Goal: Information Seeking & Learning: Understand process/instructions

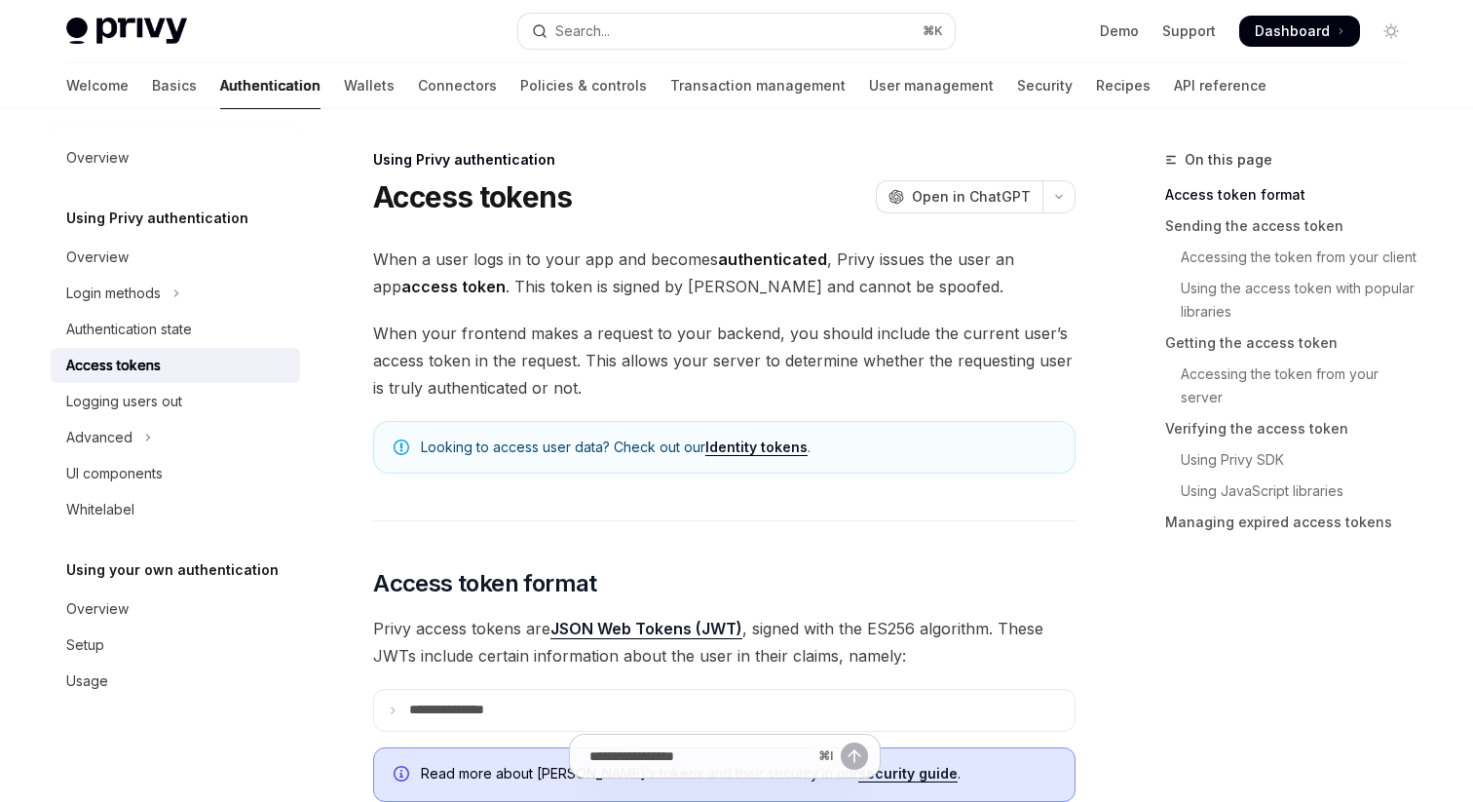
click at [638, 286] on span "When a user logs in to your app and becomes authenticated , Privy issues the us…" at bounding box center [724, 272] width 702 height 55
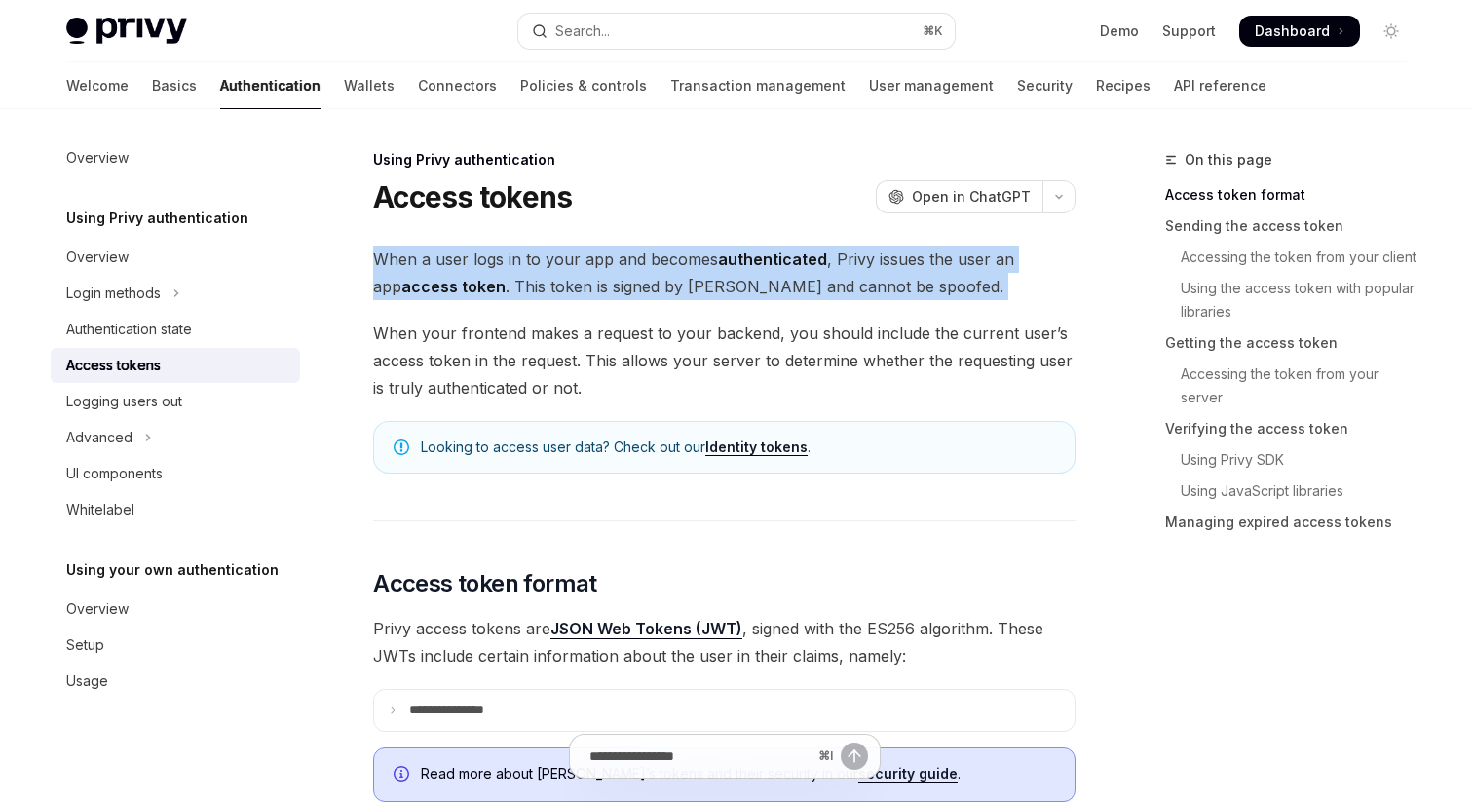
click at [638, 286] on span "When a user logs in to your app and becomes authenticated , Privy issues the us…" at bounding box center [724, 272] width 702 height 55
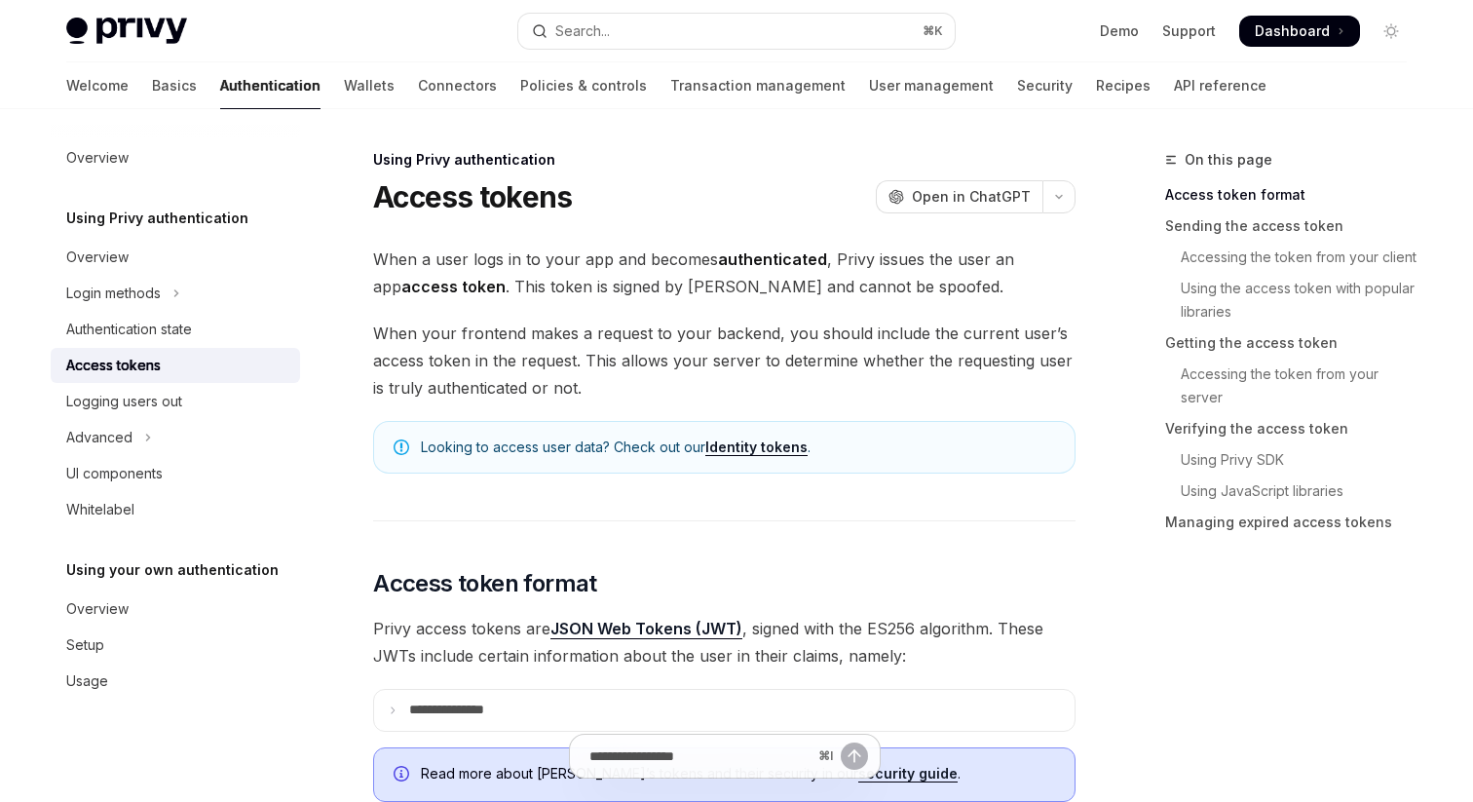
click at [635, 367] on span "When your frontend makes a request to your backend, you should include the curr…" at bounding box center [724, 360] width 702 height 82
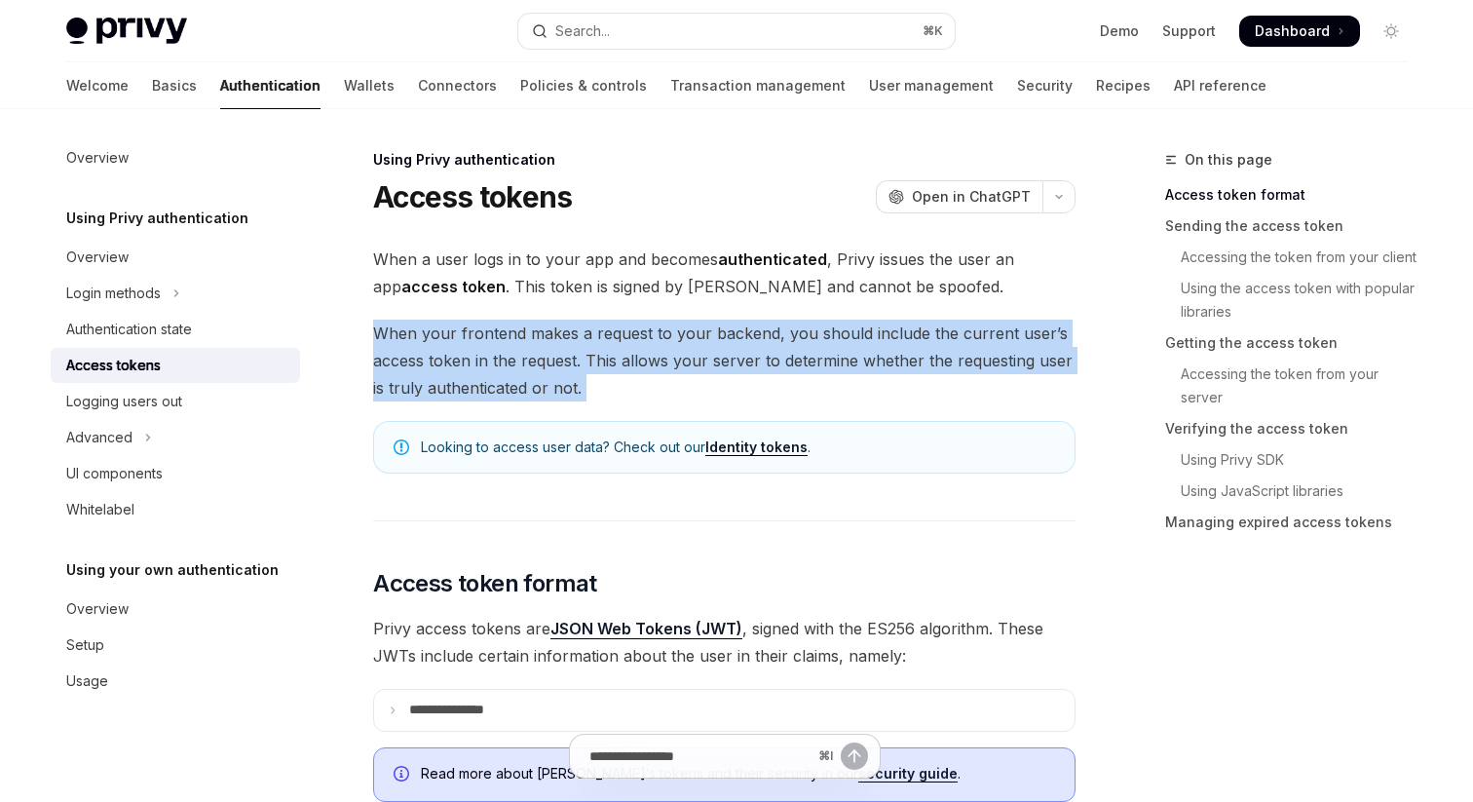
click at [635, 367] on span "When your frontend makes a request to your backend, you should include the curr…" at bounding box center [724, 360] width 702 height 82
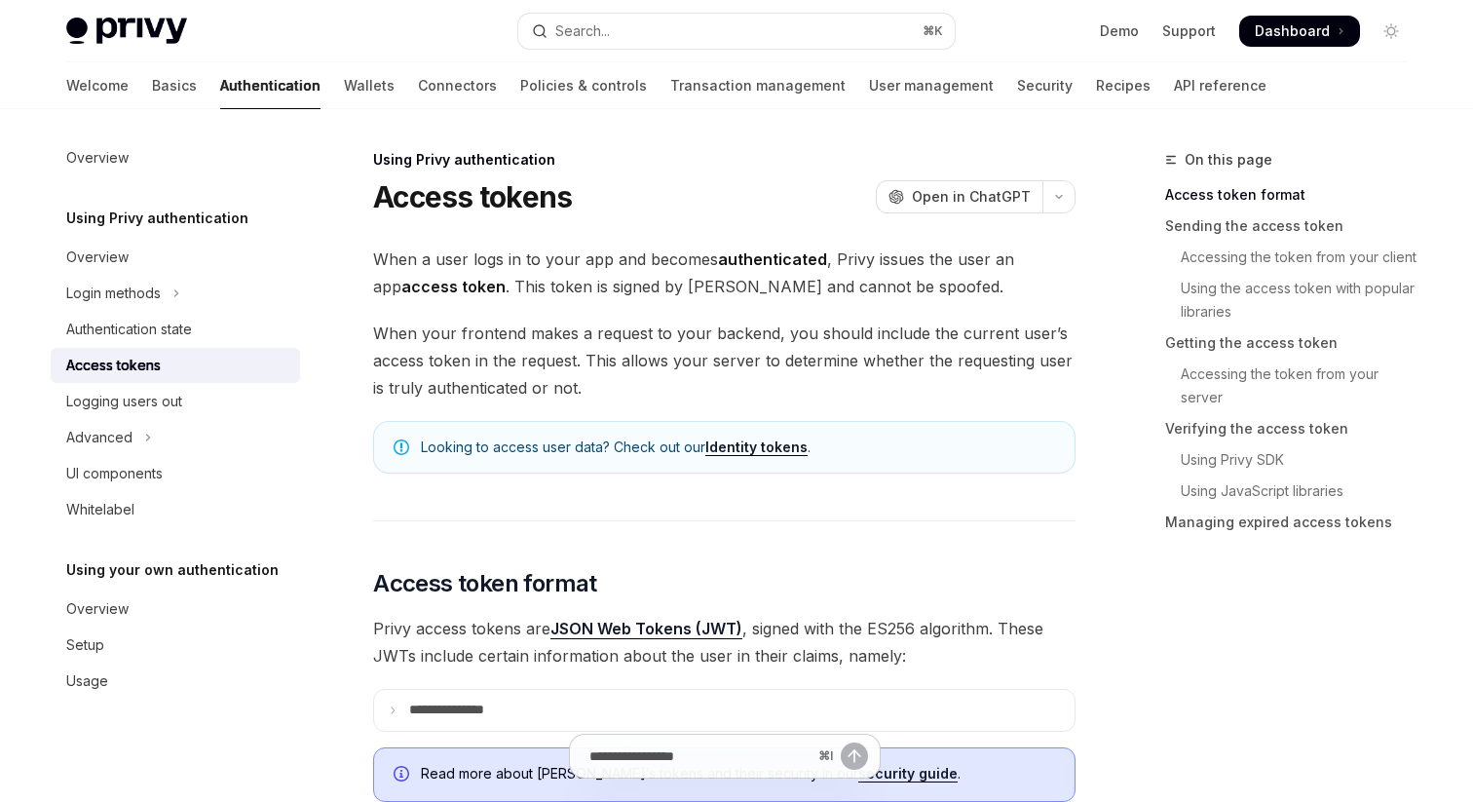
click at [637, 389] on span "When your frontend makes a request to your backend, you should include the curr…" at bounding box center [724, 360] width 702 height 82
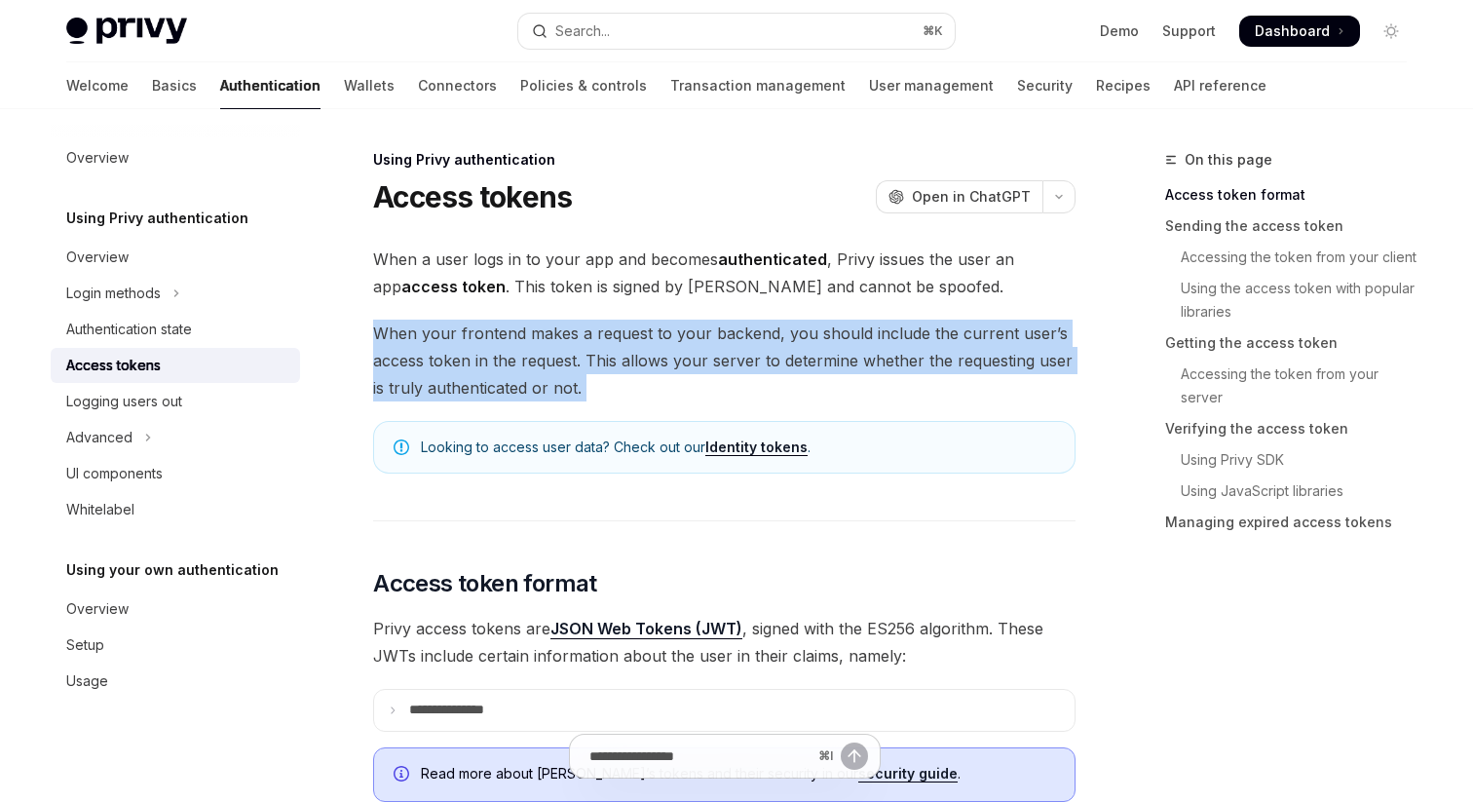
click at [637, 389] on span "When your frontend makes a request to your backend, you should include the curr…" at bounding box center [724, 360] width 702 height 82
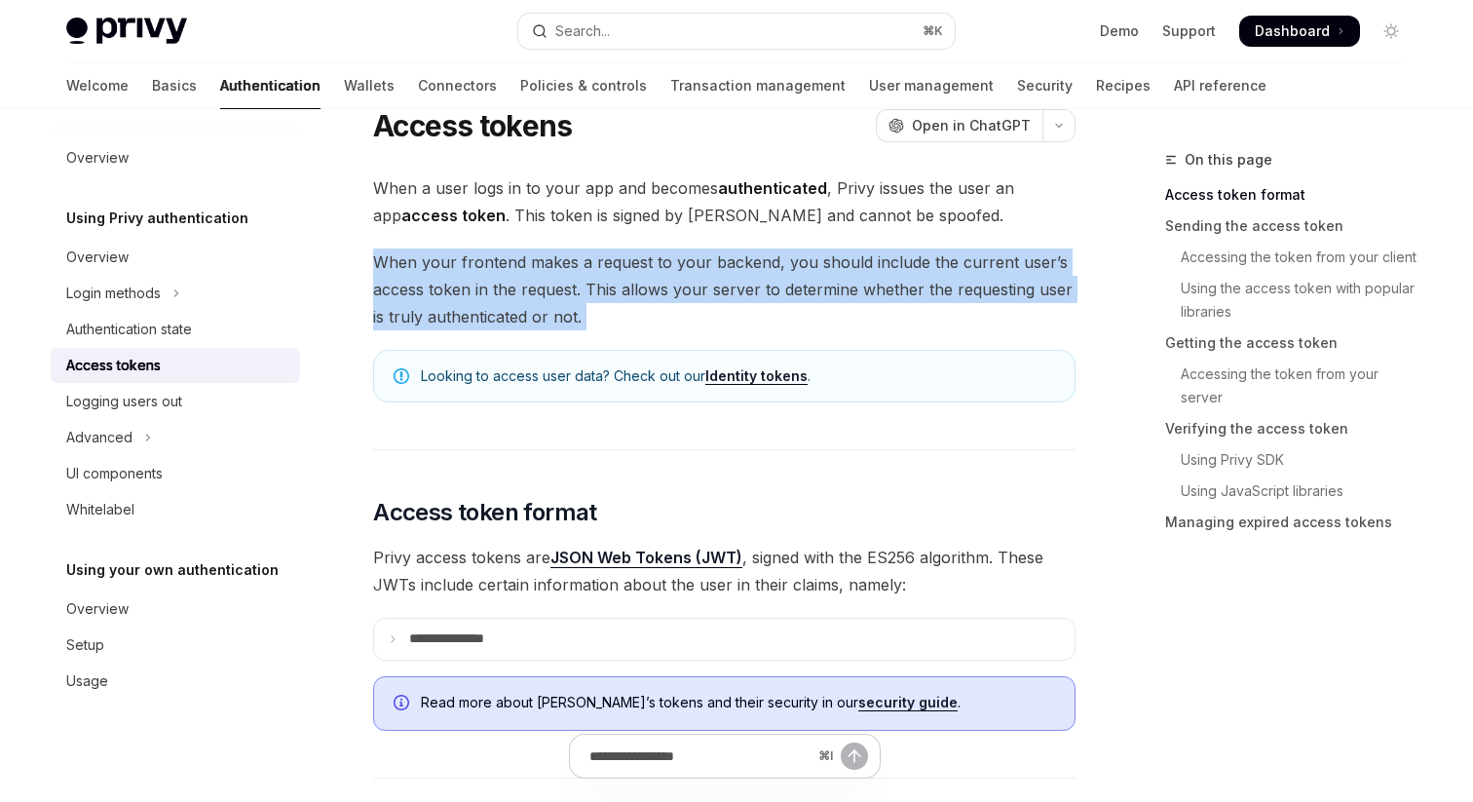
scroll to position [95, 0]
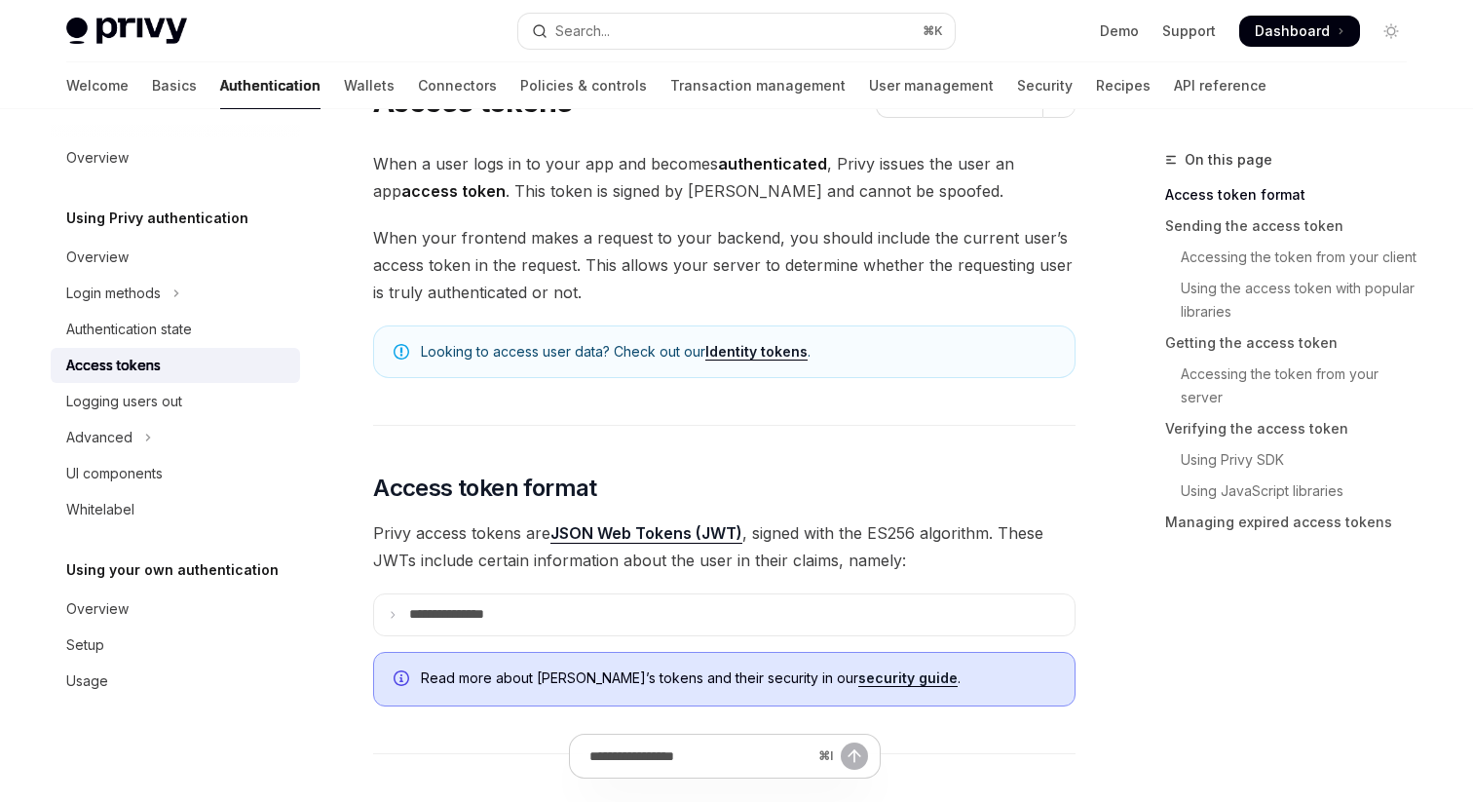
click at [456, 557] on span "Privy access tokens are JSON Web Tokens (JWT) , signed with the ES256 algorithm…" at bounding box center [724, 546] width 702 height 55
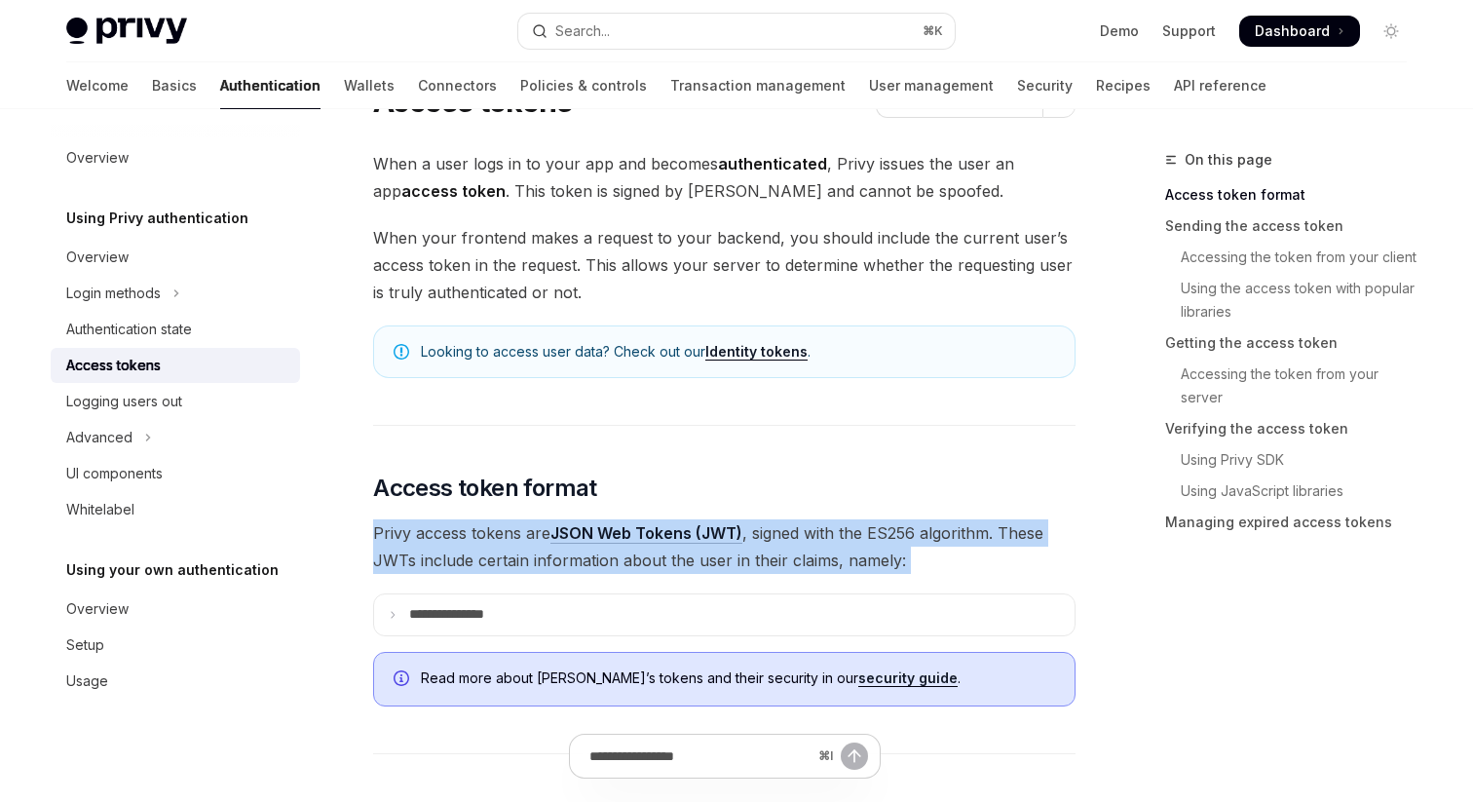
click at [456, 557] on span "Privy access tokens are JSON Web Tokens (JWT) , signed with the ES256 algorithm…" at bounding box center [724, 546] width 702 height 55
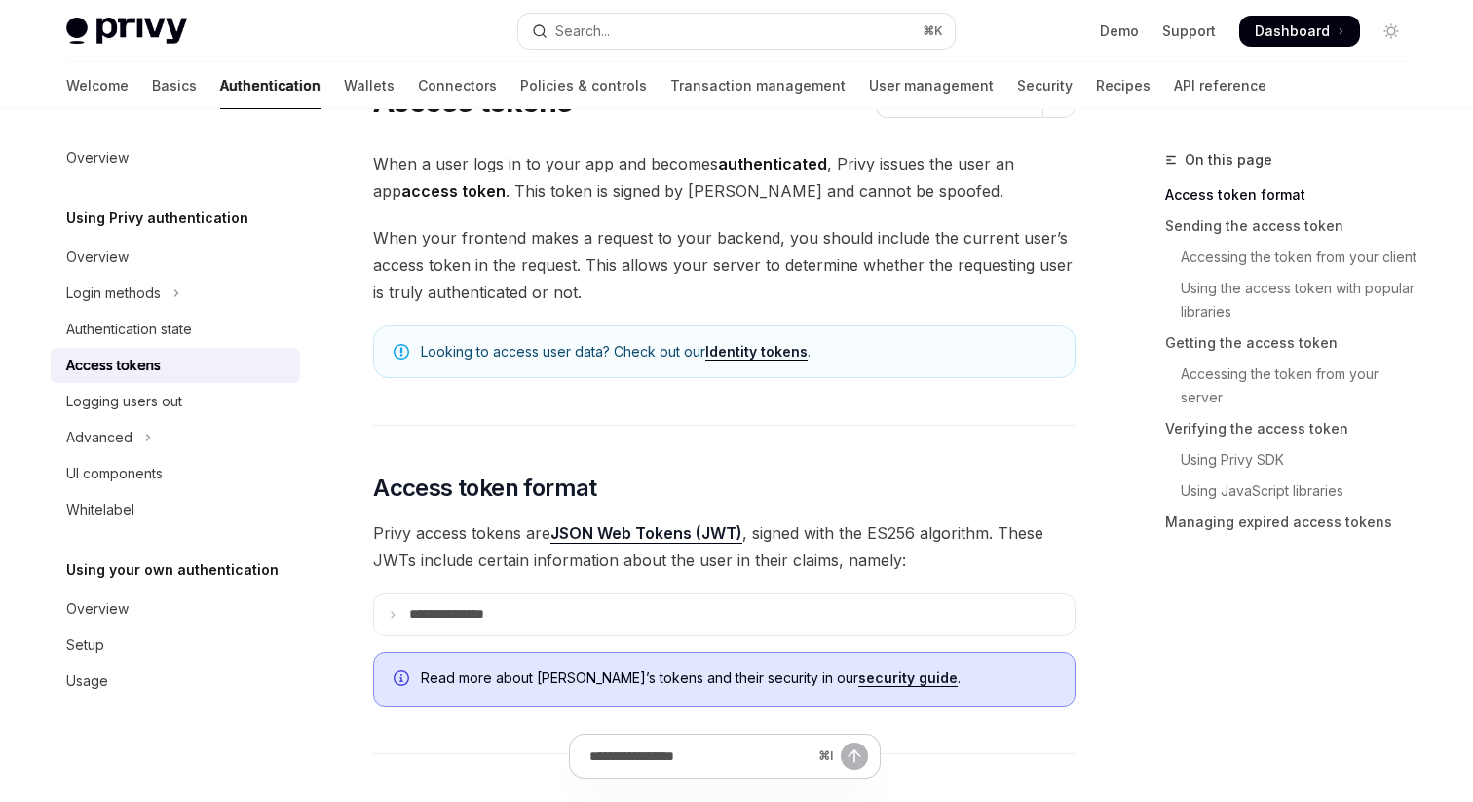
click at [490, 563] on span "Privy access tokens are JSON Web Tokens (JWT) , signed with the ES256 algorithm…" at bounding box center [724, 546] width 702 height 55
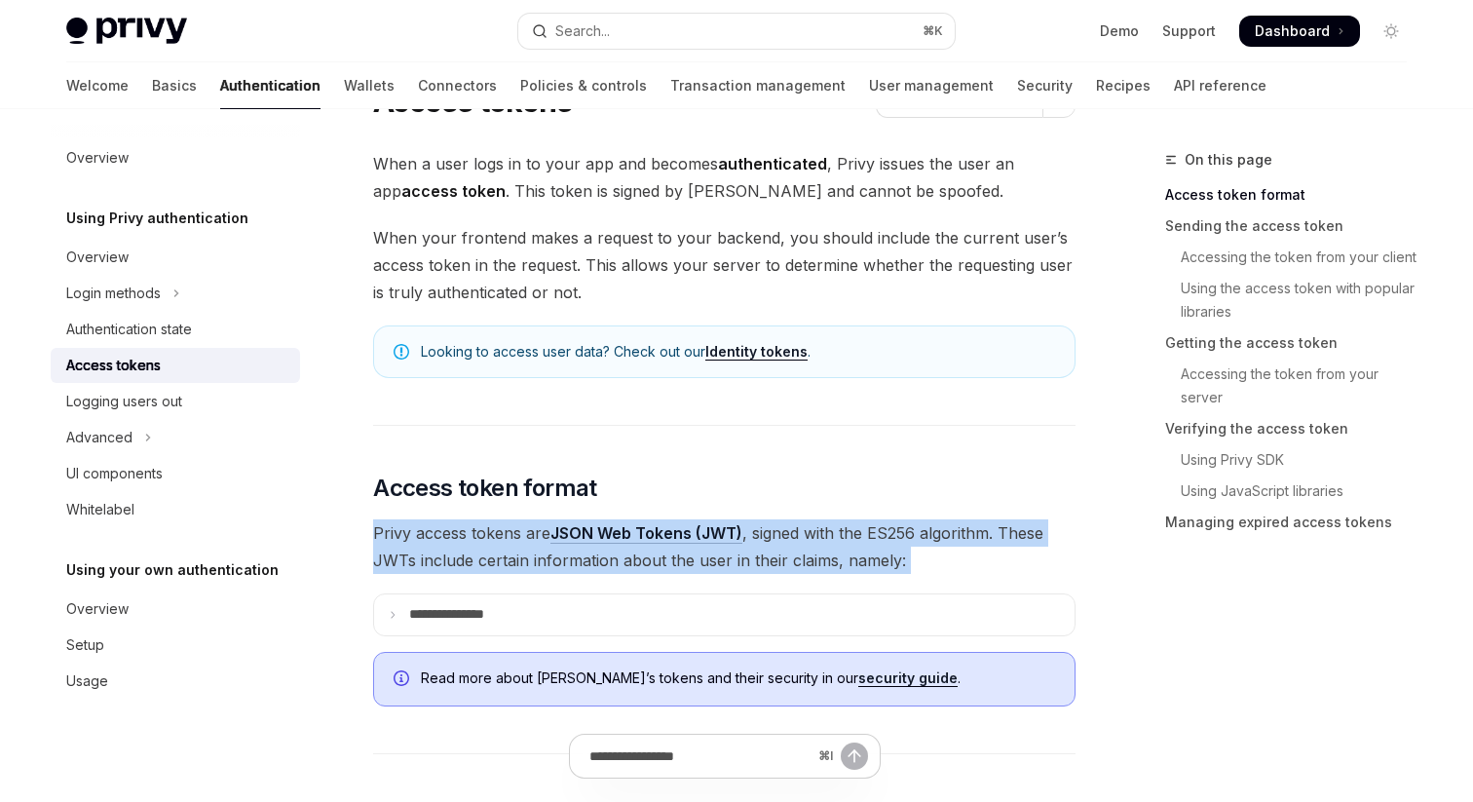
click at [490, 563] on span "Privy access tokens are JSON Web Tokens (JWT) , signed with the ES256 algorithm…" at bounding box center [724, 546] width 702 height 55
click at [530, 572] on span "Privy access tokens are JSON Web Tokens (JWT) , signed with the ES256 algorithm…" at bounding box center [724, 546] width 702 height 55
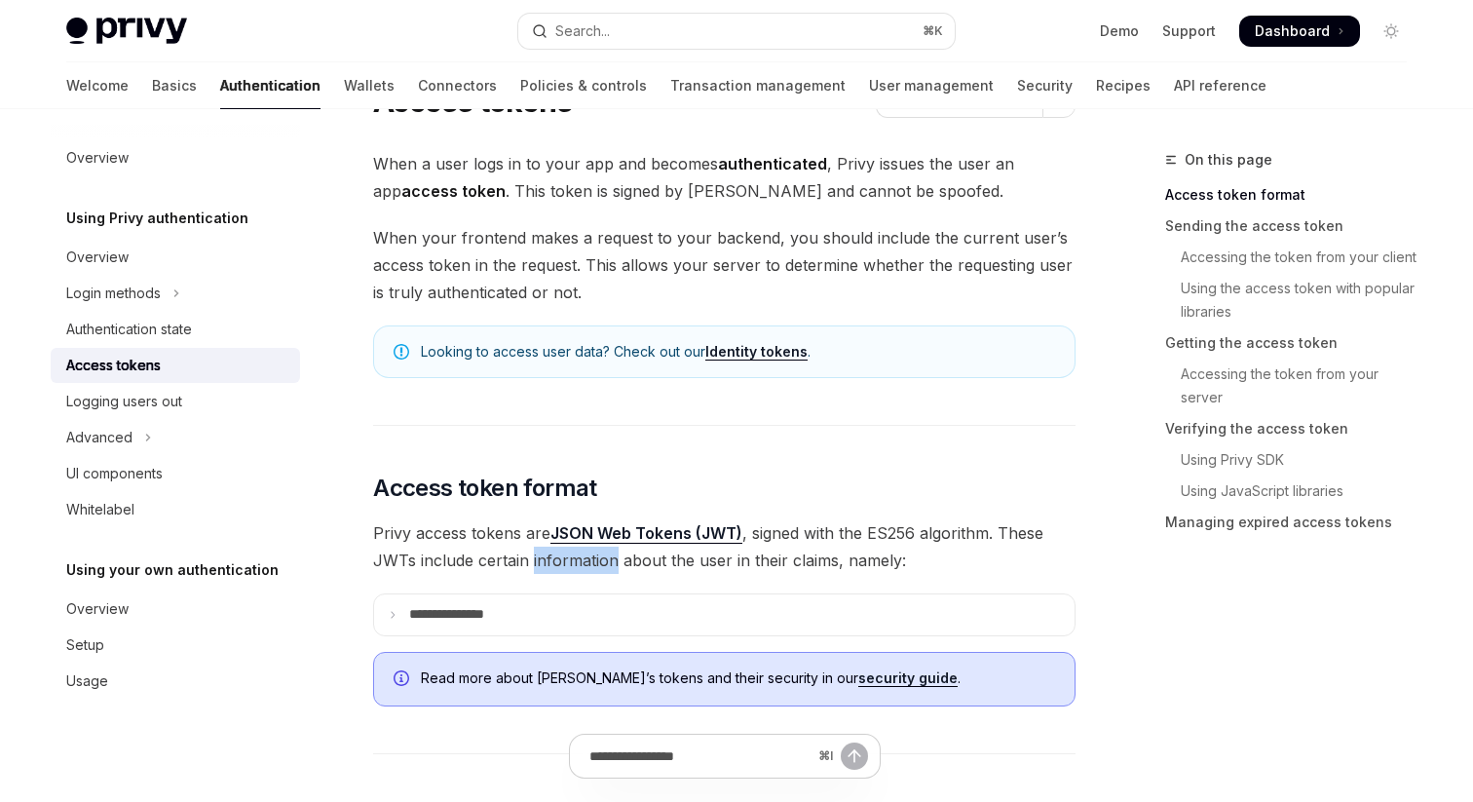
click at [530, 572] on span "Privy access tokens are JSON Web Tokens (JWT) , signed with the ES256 algorithm…" at bounding box center [724, 546] width 702 height 55
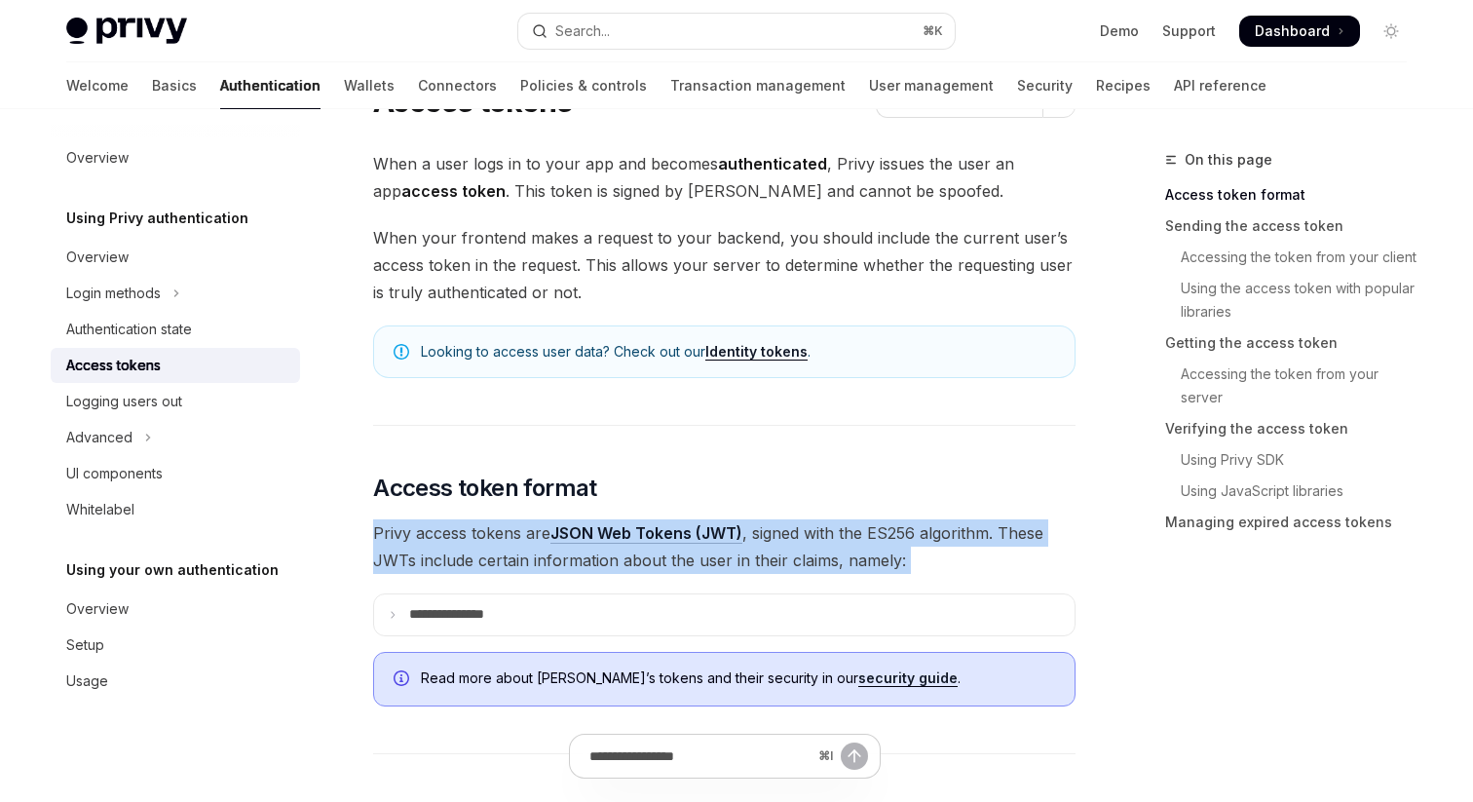
click at [530, 572] on span "Privy access tokens are JSON Web Tokens (JWT) , signed with the ES256 algorithm…" at bounding box center [724, 546] width 702 height 55
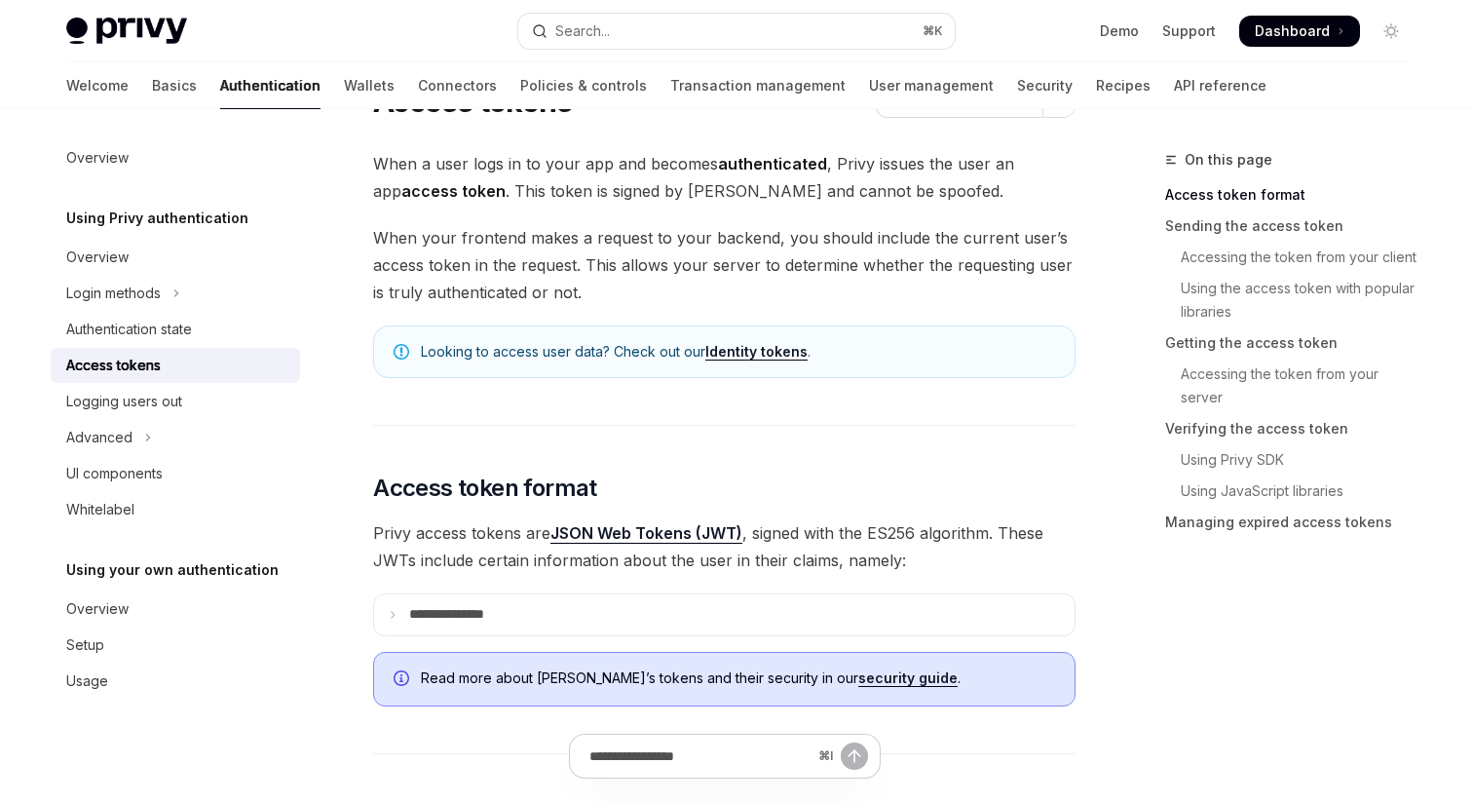
click at [715, 556] on span "Privy access tokens are JSON Web Tokens (JWT) , signed with the ES256 algorithm…" at bounding box center [724, 546] width 702 height 55
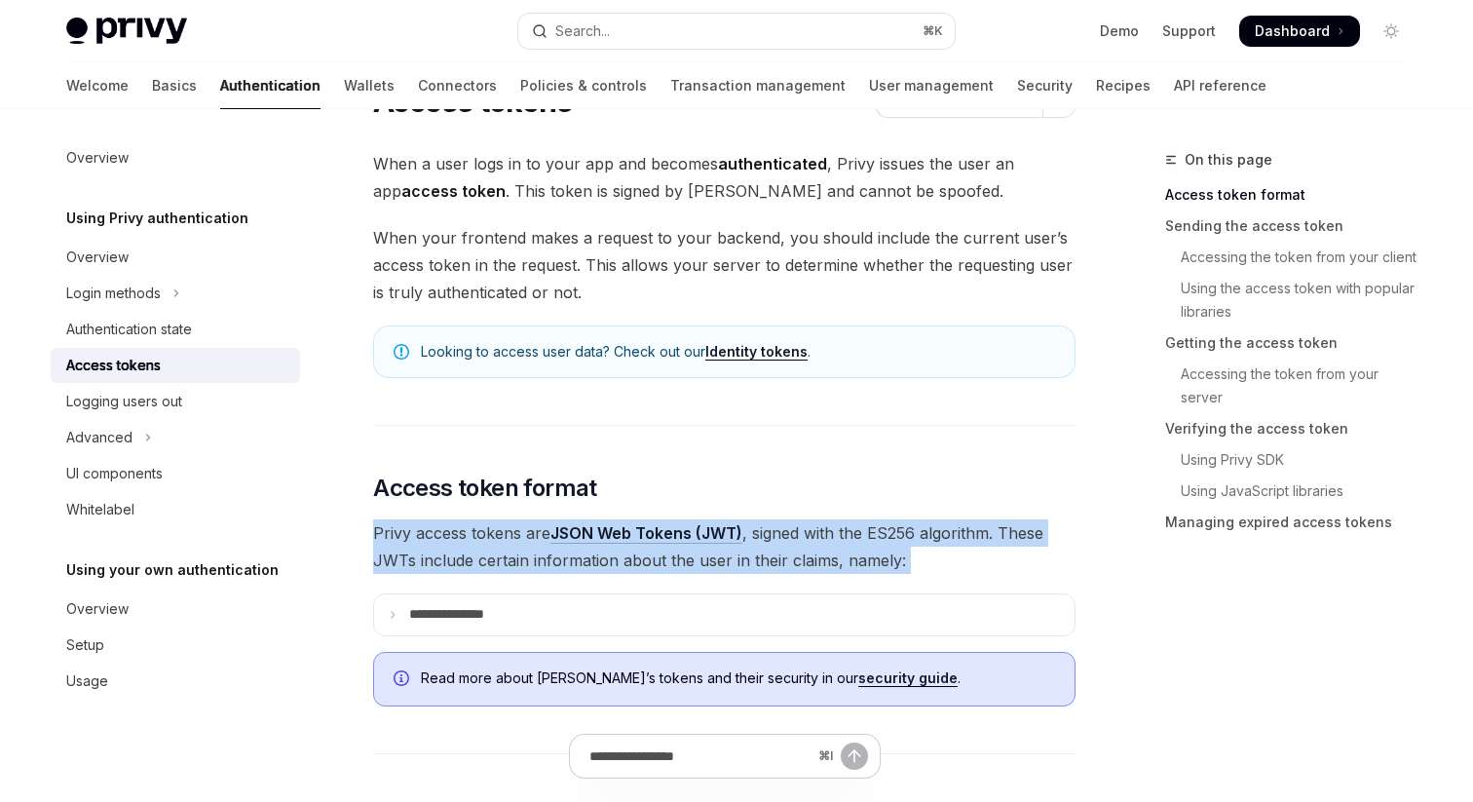
click at [715, 556] on span "Privy access tokens are JSON Web Tokens (JWT) , signed with the ES256 algorithm…" at bounding box center [724, 546] width 702 height 55
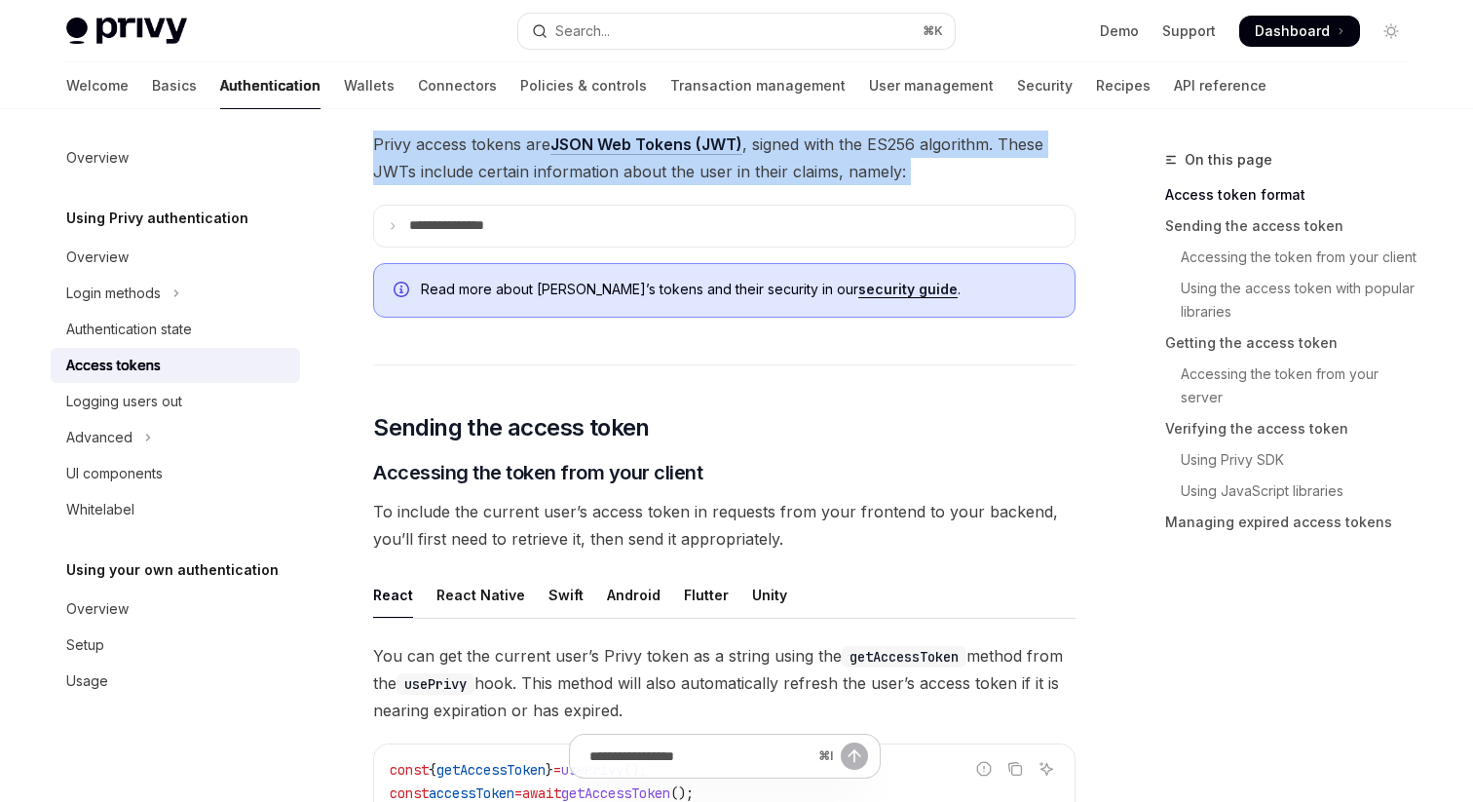
scroll to position [466, 0]
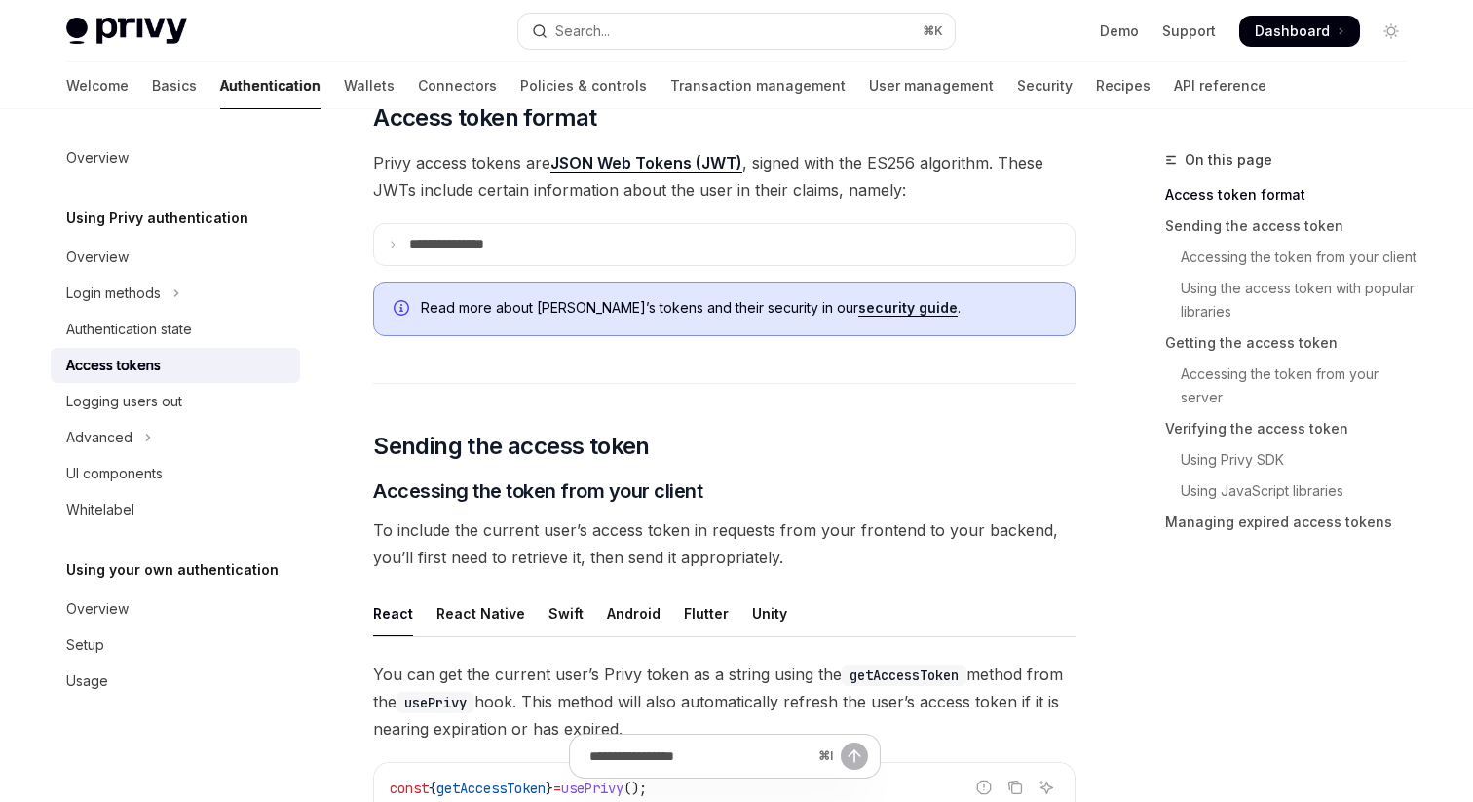
click at [531, 541] on span "To include the current user’s access token in requests from your frontend to yo…" at bounding box center [724, 543] width 702 height 55
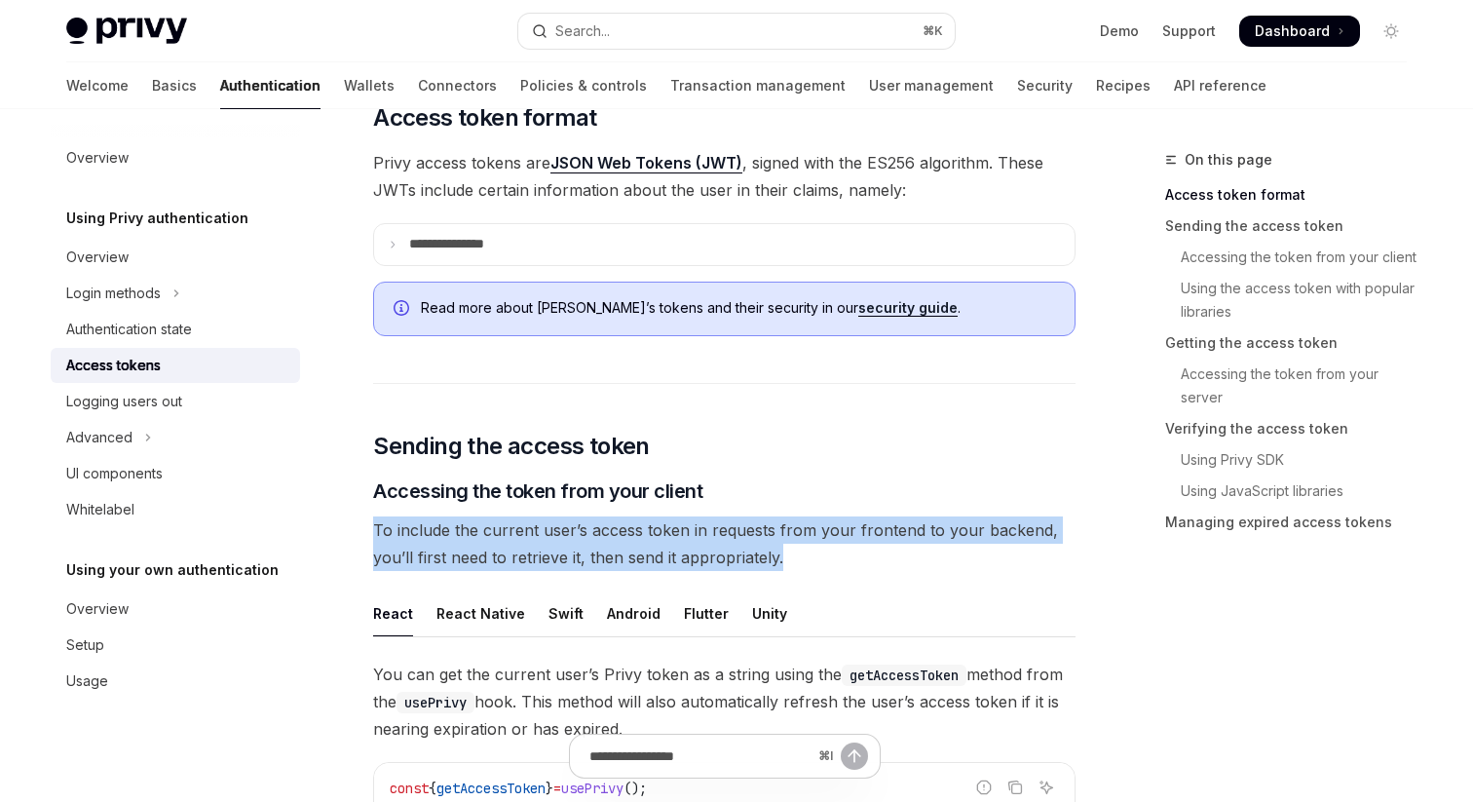
click at [531, 541] on span "To include the current user’s access token in requests from your frontend to yo…" at bounding box center [724, 543] width 702 height 55
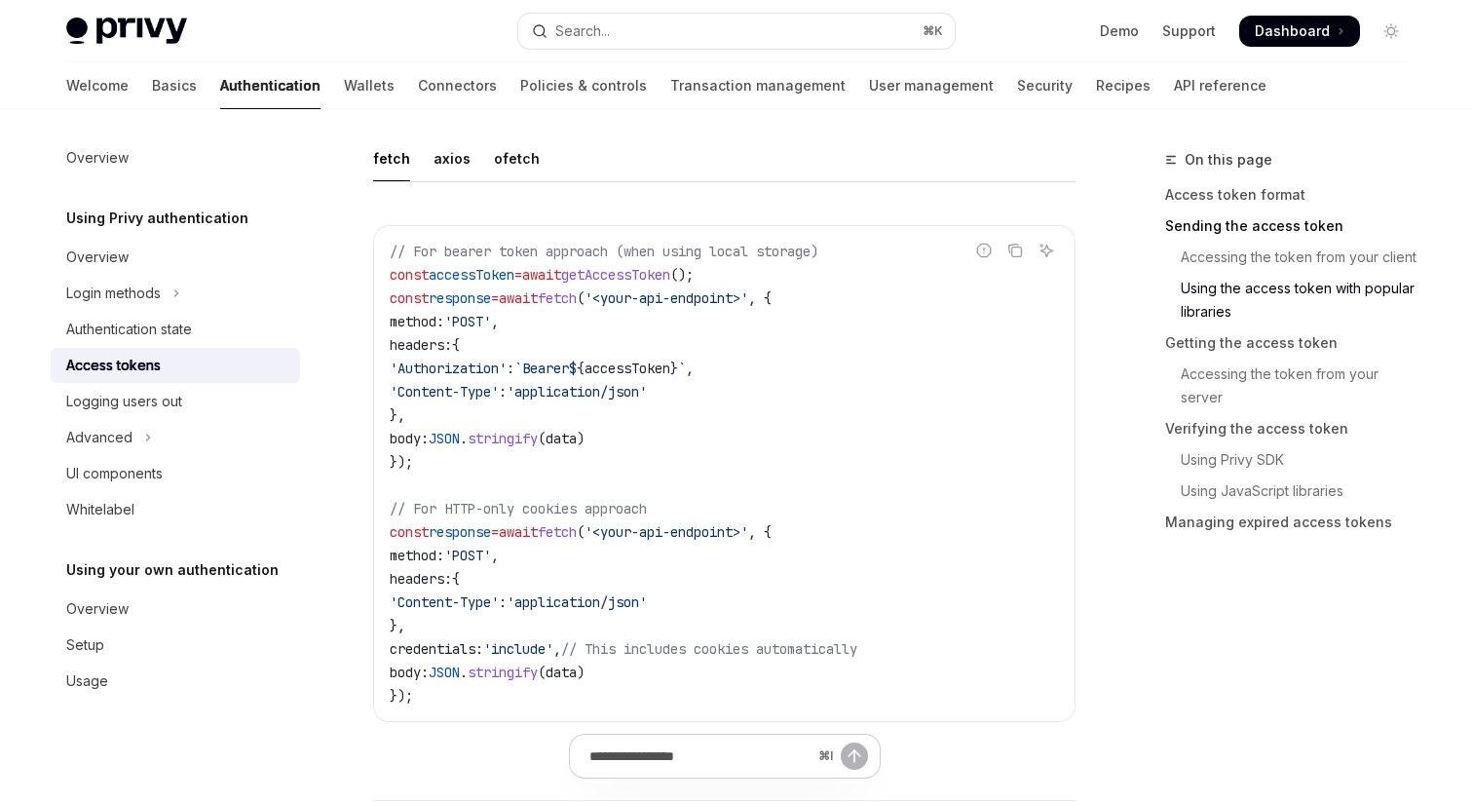
scroll to position [1774, 0]
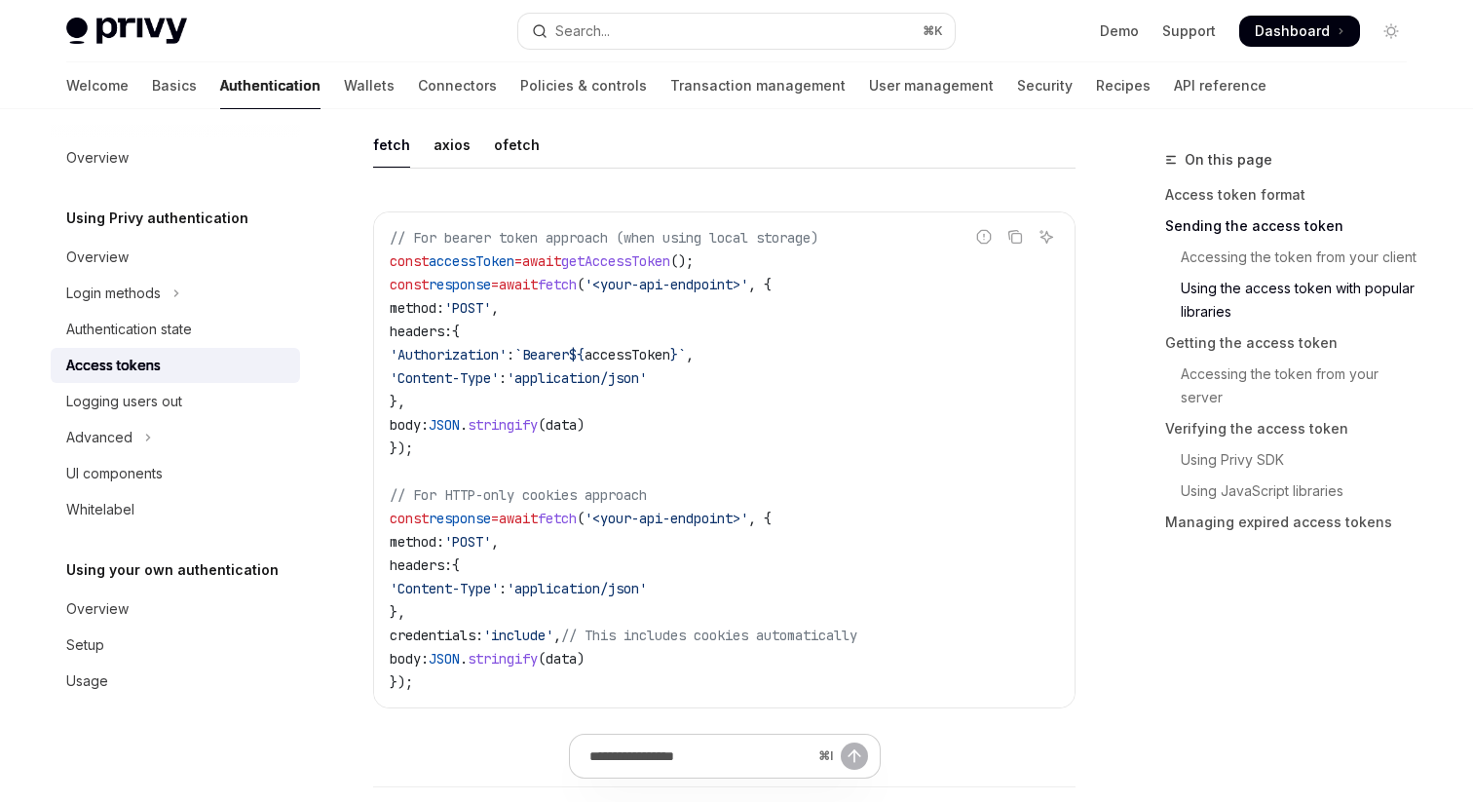
click at [499, 586] on span "'Content-Type'" at bounding box center [444, 589] width 109 height 18
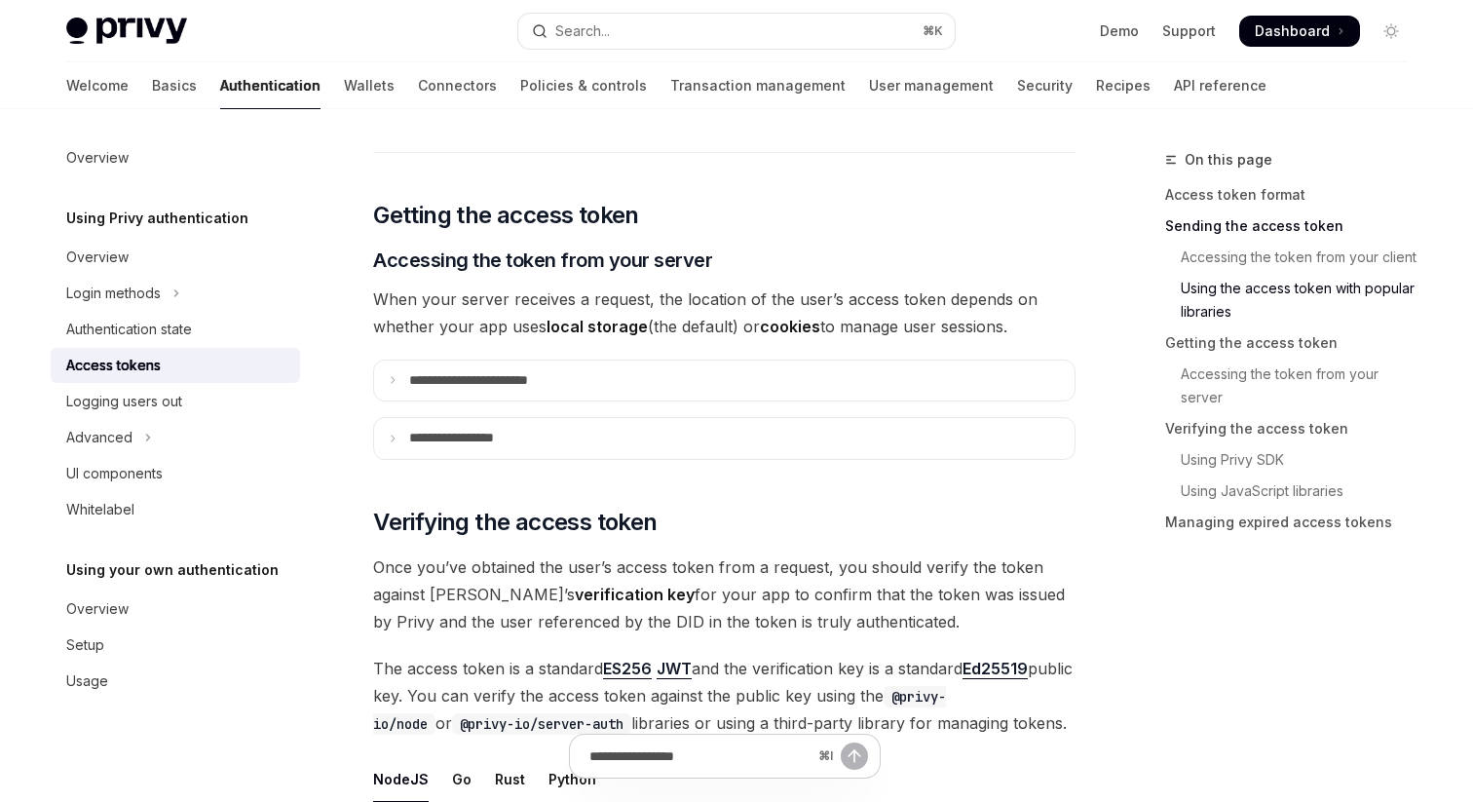
scroll to position [2407, 0]
click at [452, 310] on span "When your server receives a request, the location of the user’s access token de…" at bounding box center [724, 313] width 702 height 55
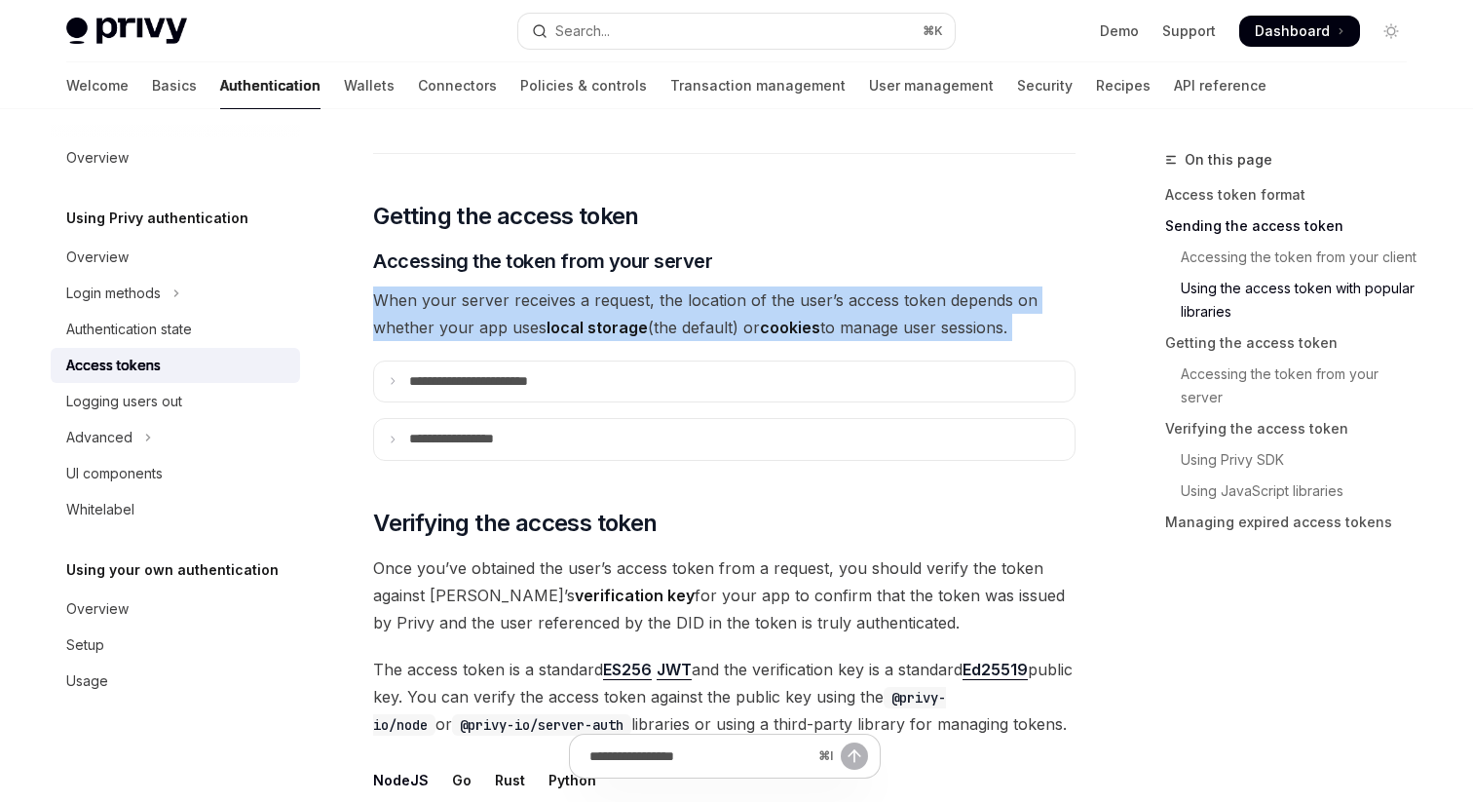
click at [452, 310] on span "When your server receives a request, the location of the user’s access token de…" at bounding box center [724, 313] width 702 height 55
click at [437, 338] on span "When your server receives a request, the location of the user’s access token de…" at bounding box center [724, 313] width 702 height 55
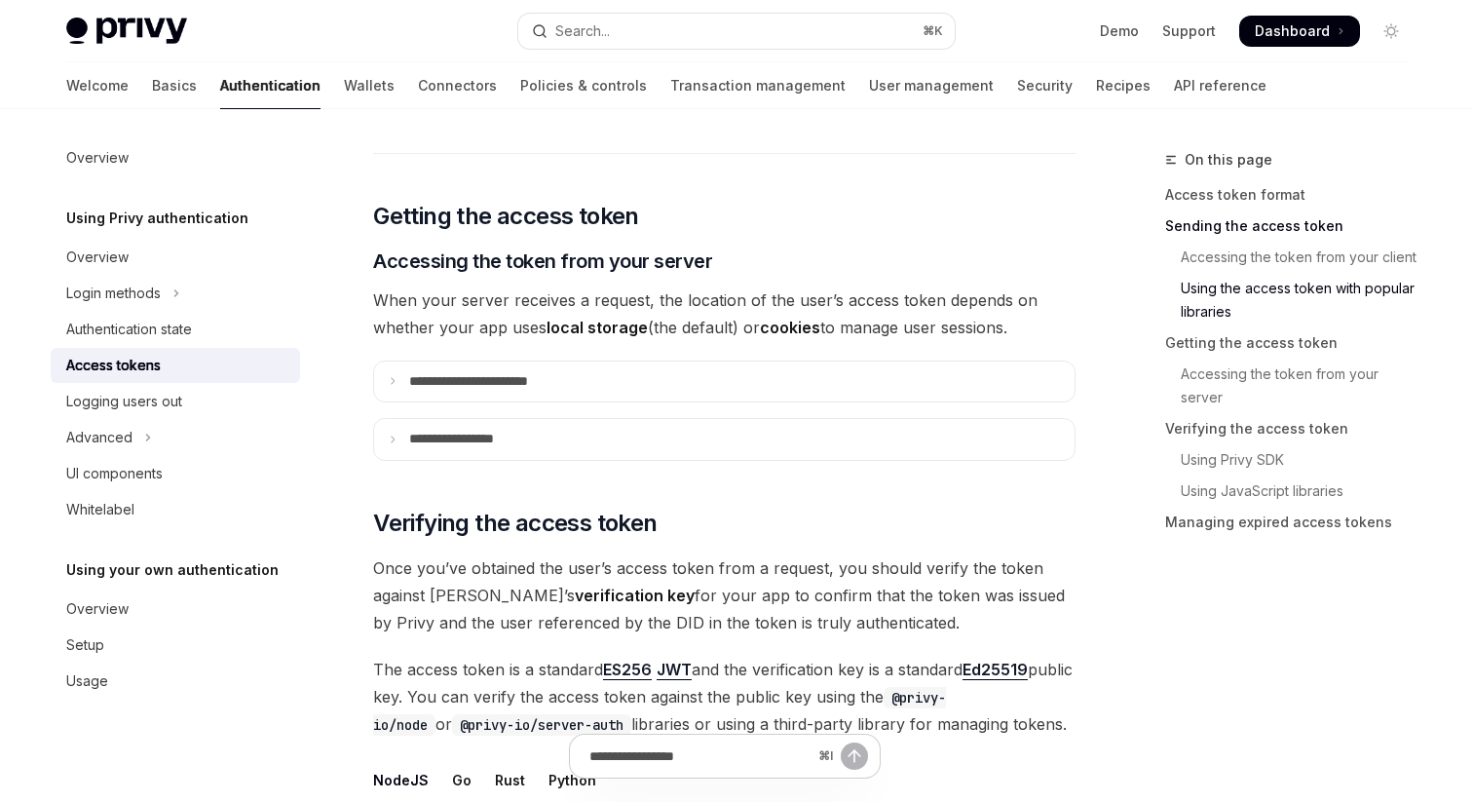
click at [437, 338] on span "When your server receives a request, the location of the user’s access token de…" at bounding box center [724, 313] width 702 height 55
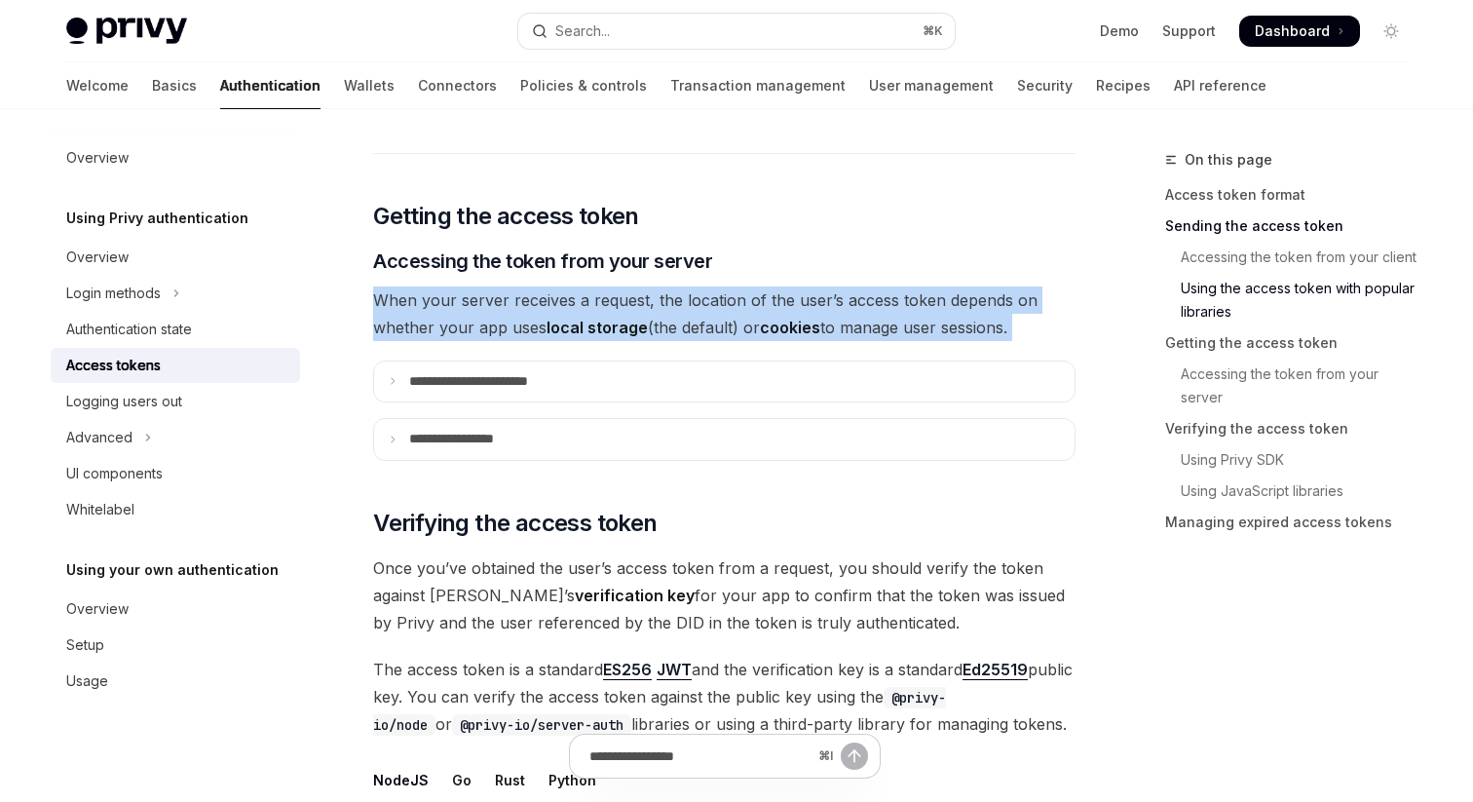
click at [425, 327] on span "When your server receives a request, the location of the user’s access token de…" at bounding box center [724, 313] width 702 height 55
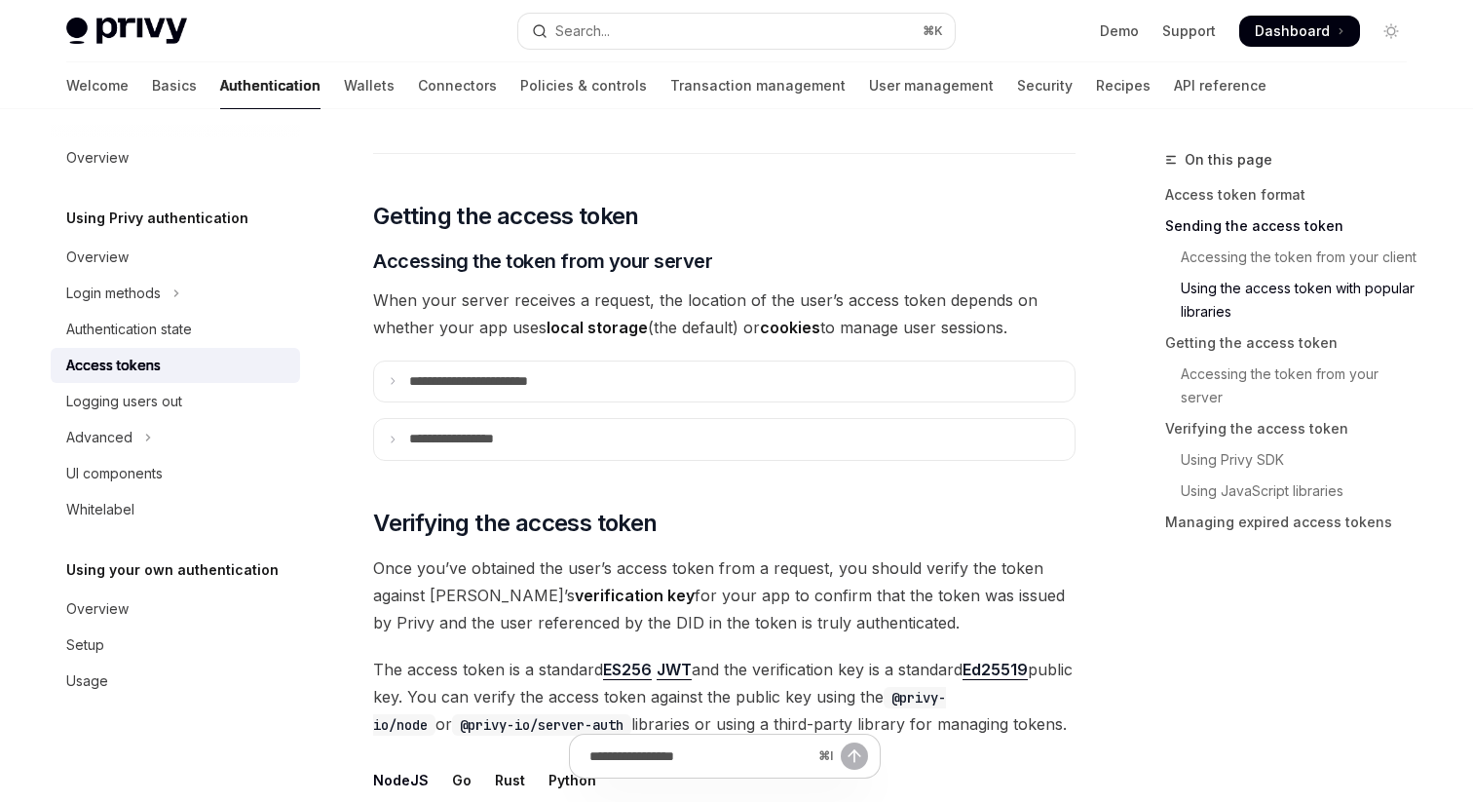
click at [425, 327] on span "When your server receives a request, the location of the user’s access token de…" at bounding box center [724, 313] width 702 height 55
click at [464, 340] on div "**********" at bounding box center [724, 635] width 702 height 5593
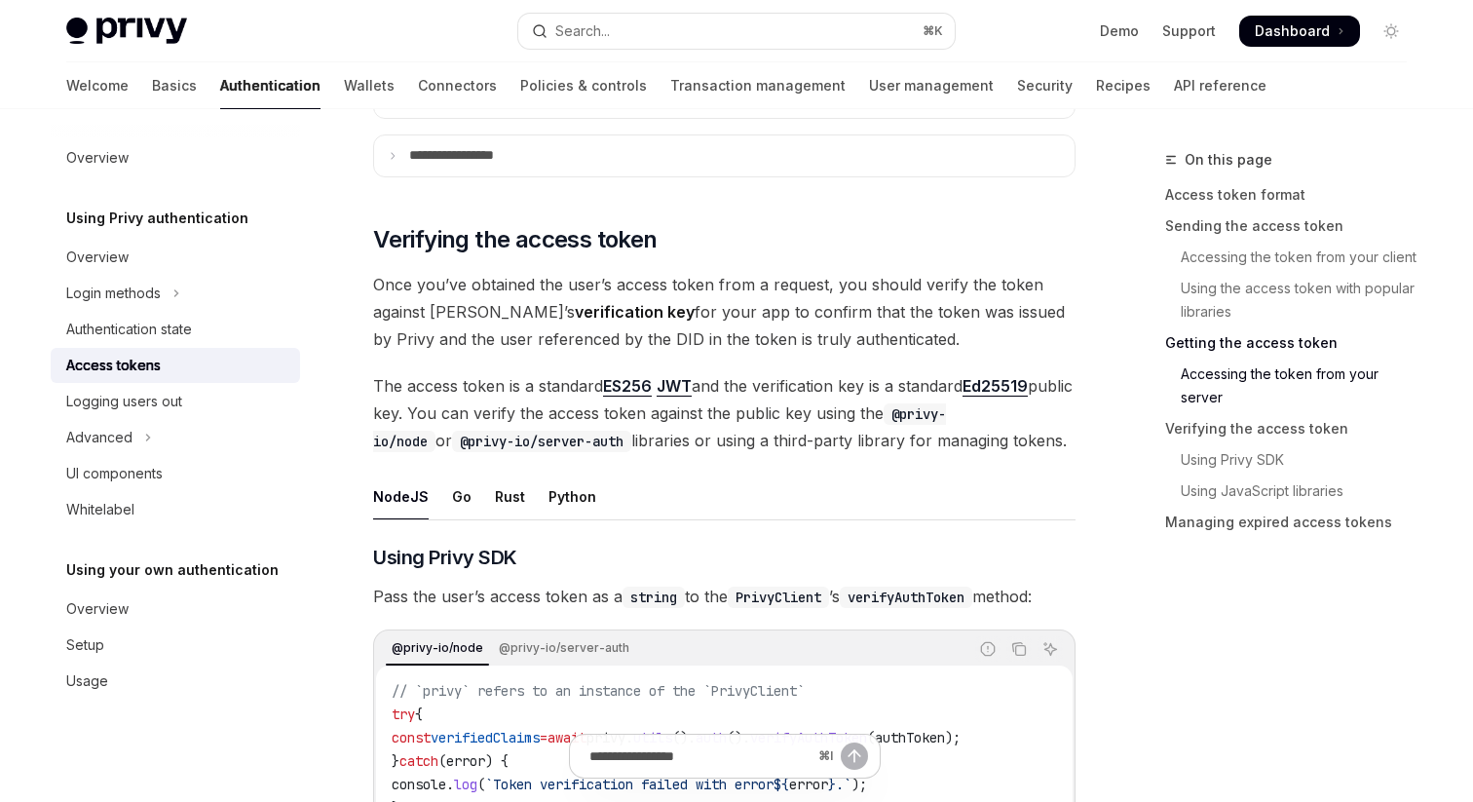
scroll to position [2692, 0]
click at [464, 340] on span "Once you’ve obtained the user’s access token from a request, you should verify …" at bounding box center [724, 310] width 702 height 82
click at [451, 388] on span "The access token is a standard ES256 JWT and the verification key is a standard…" at bounding box center [724, 411] width 702 height 82
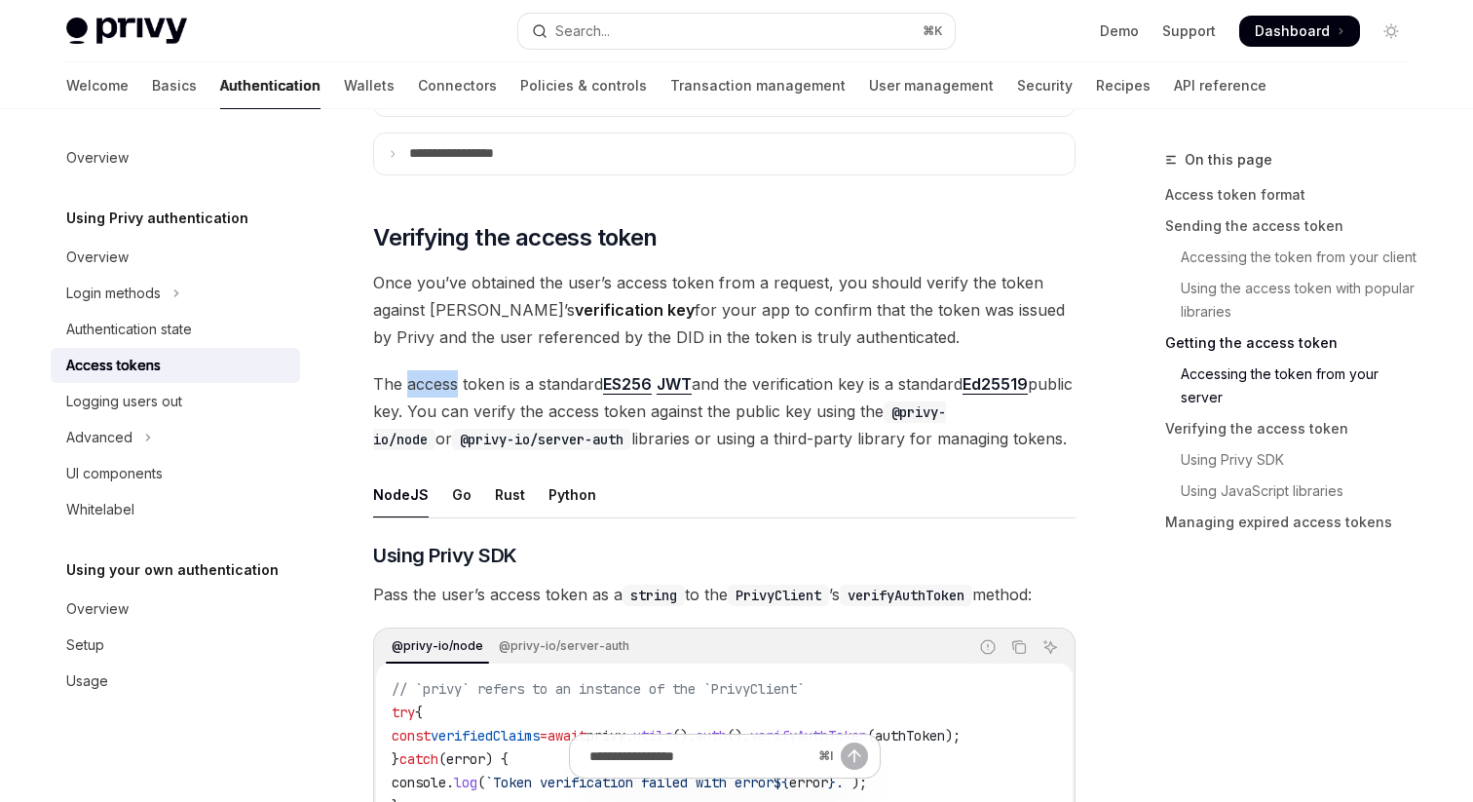
click at [451, 388] on span "The access token is a standard ES256 JWT and the verification key is a standard…" at bounding box center [724, 411] width 702 height 82
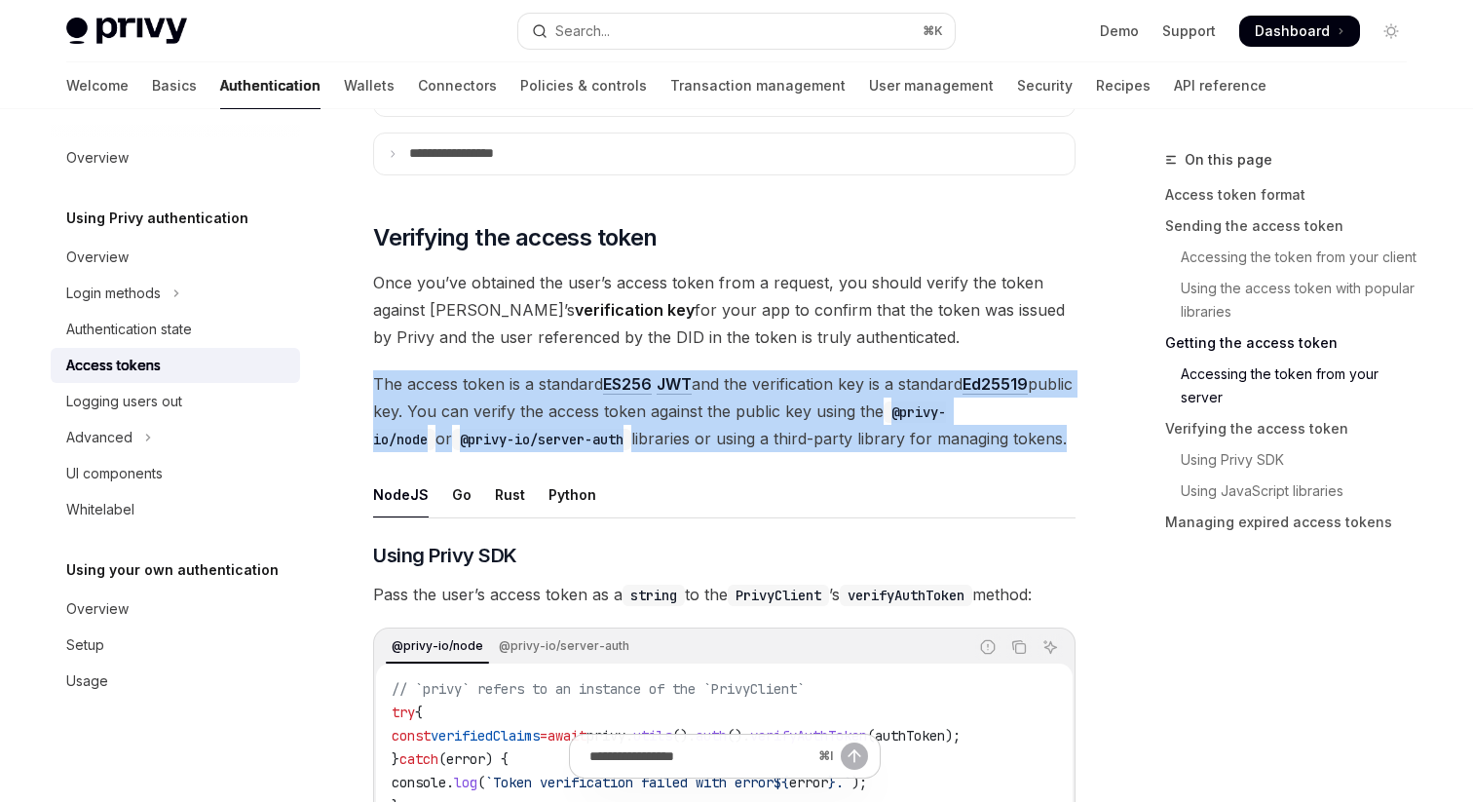
click at [451, 388] on span "The access token is a standard ES256 JWT and the verification key is a standard…" at bounding box center [724, 411] width 702 height 82
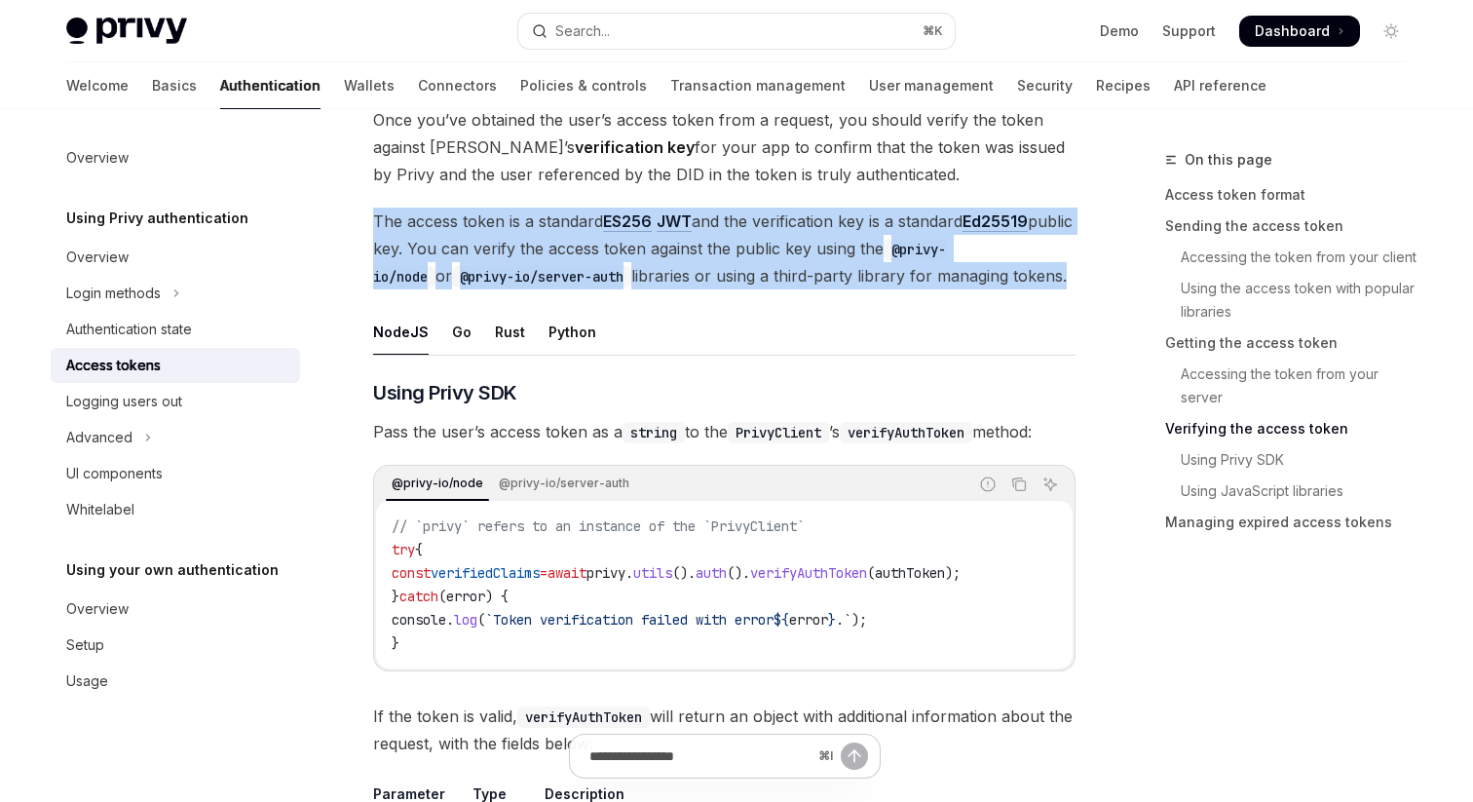
scroll to position [2973, 0]
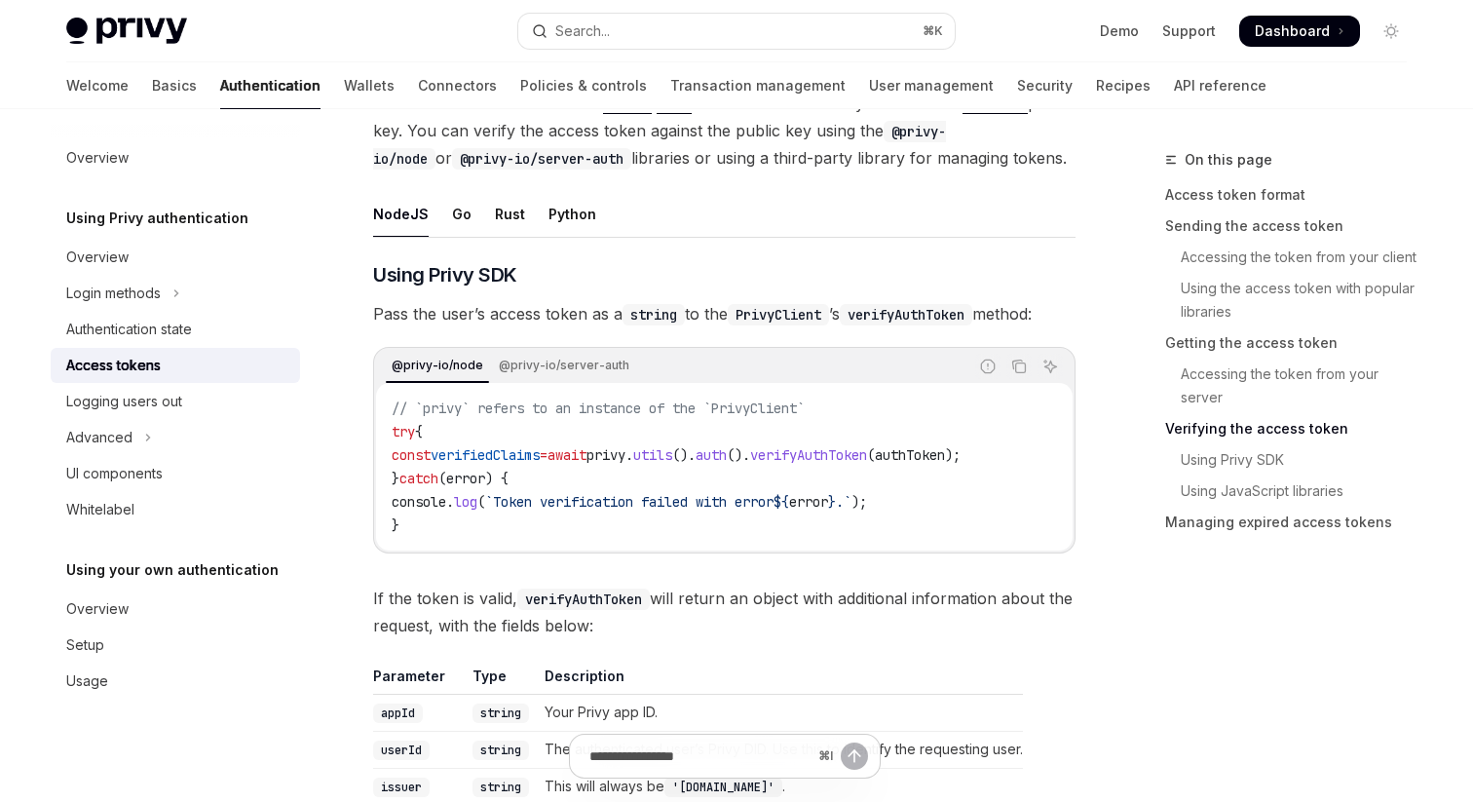
click at [498, 450] on span "verifiedClaims" at bounding box center [484, 455] width 109 height 18
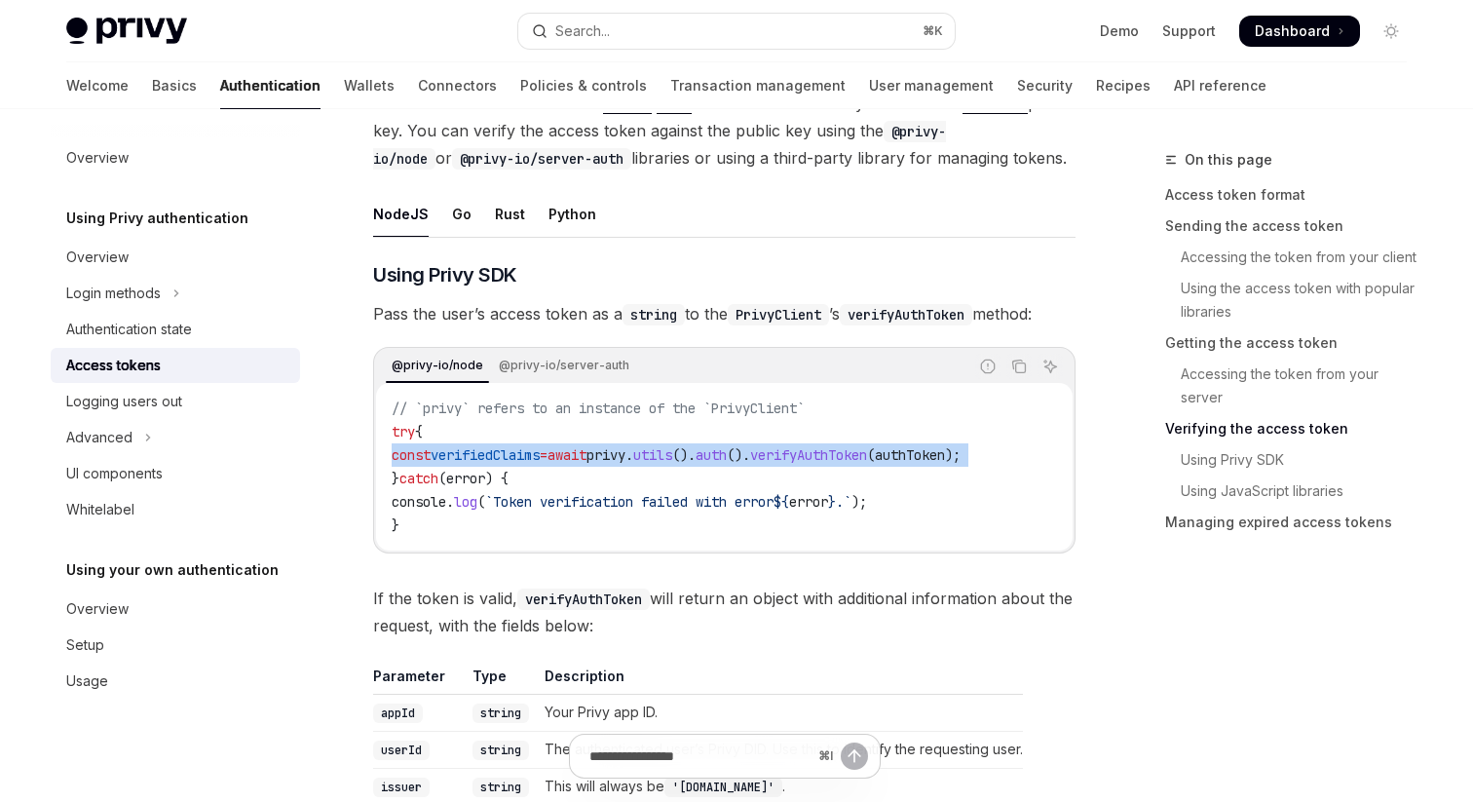
click at [498, 450] on span "verifiedClaims" at bounding box center [484, 455] width 109 height 18
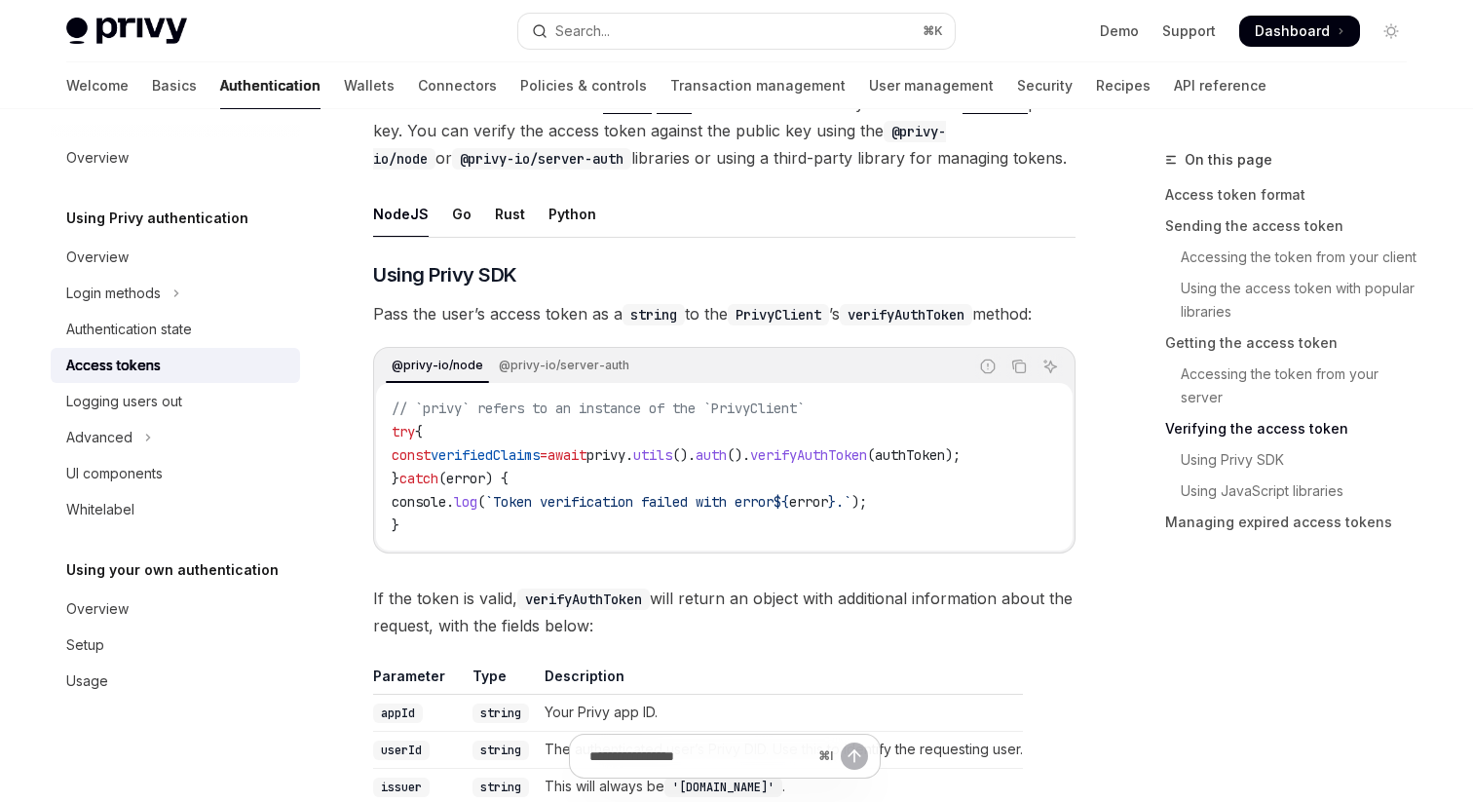
click at [530, 493] on span "`Token verification failed with error" at bounding box center [629, 502] width 288 height 18
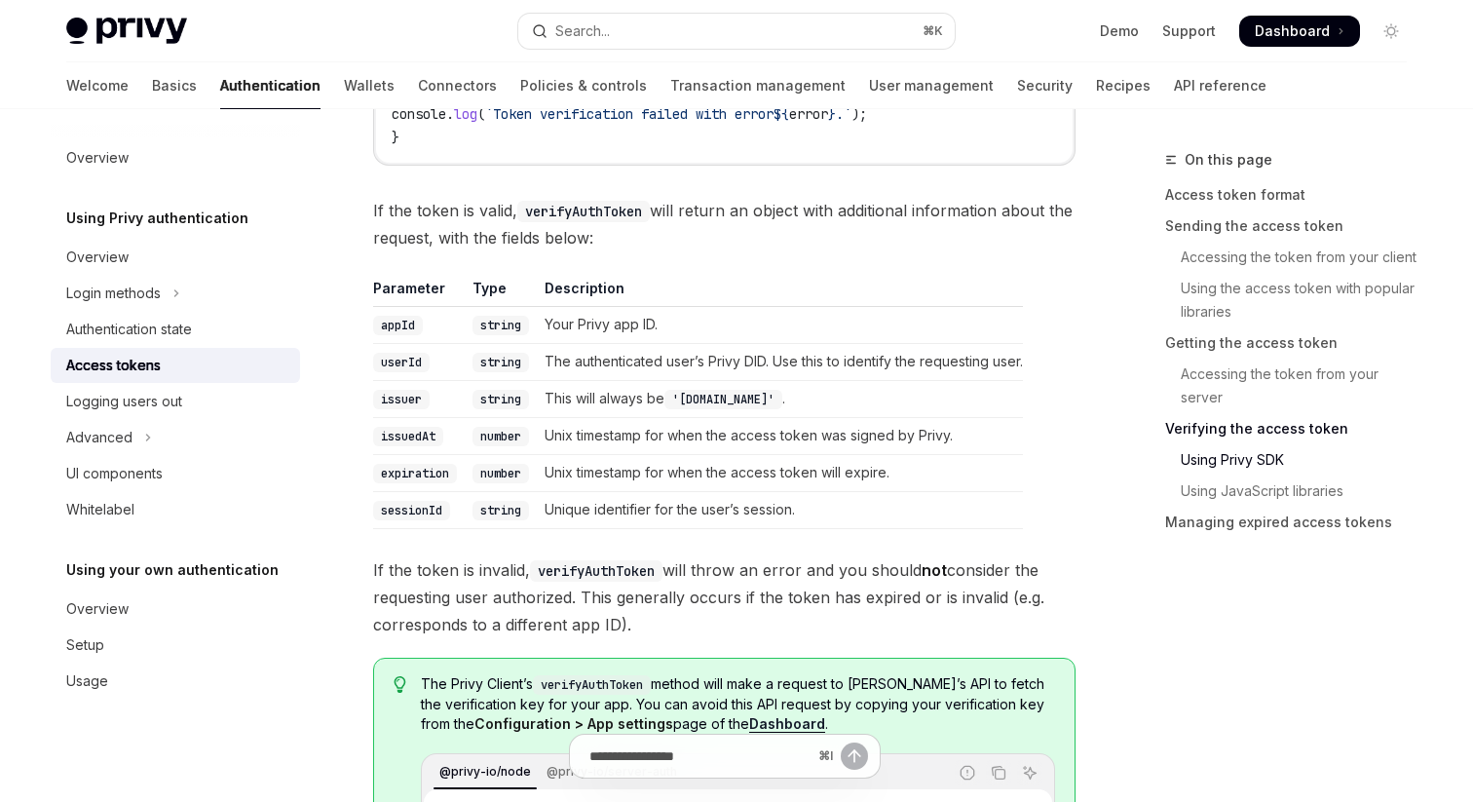
scroll to position [3365, 0]
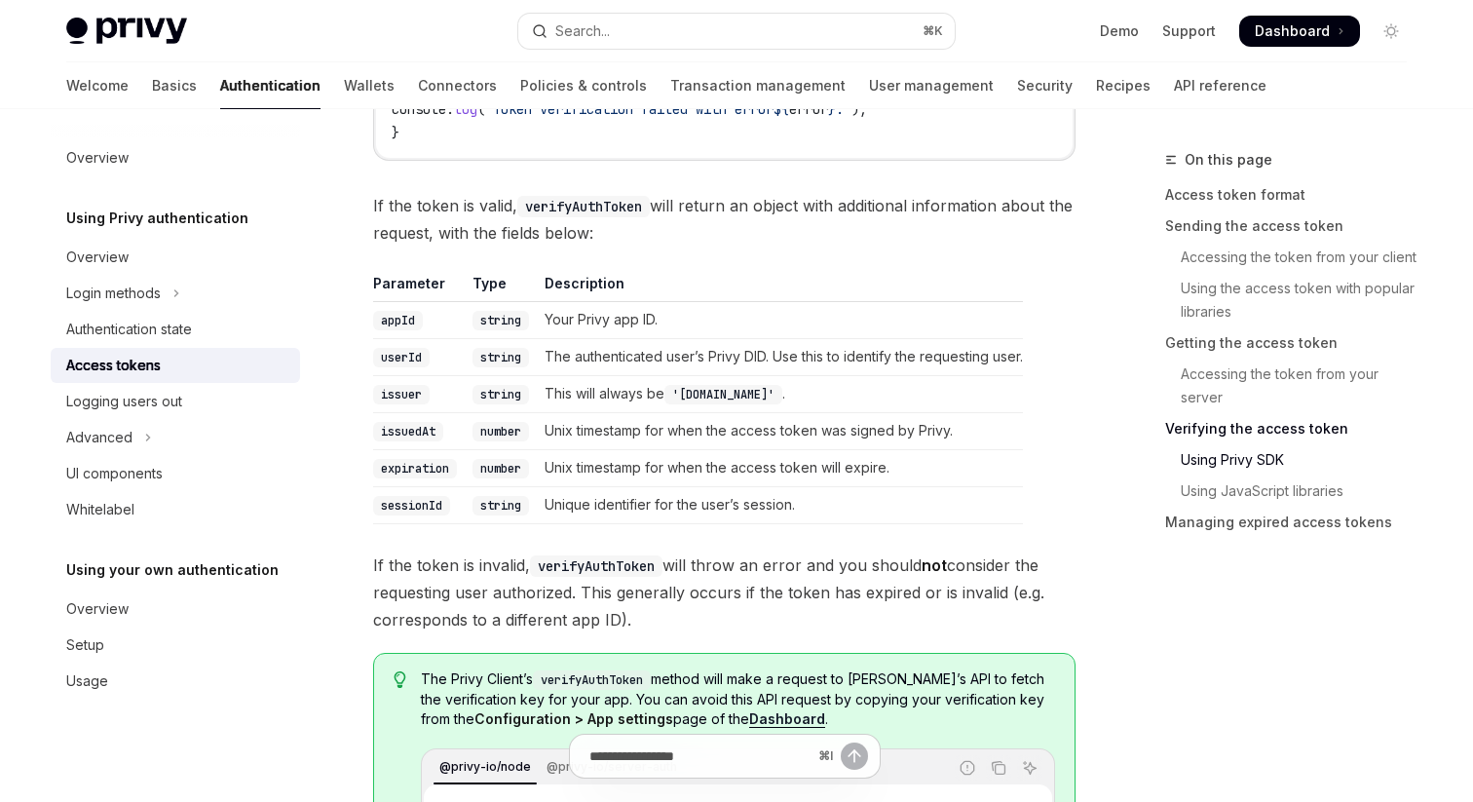
click at [660, 370] on td "The authenticated user’s Privy DID. Use this to identify the requesting user." at bounding box center [780, 356] width 486 height 37
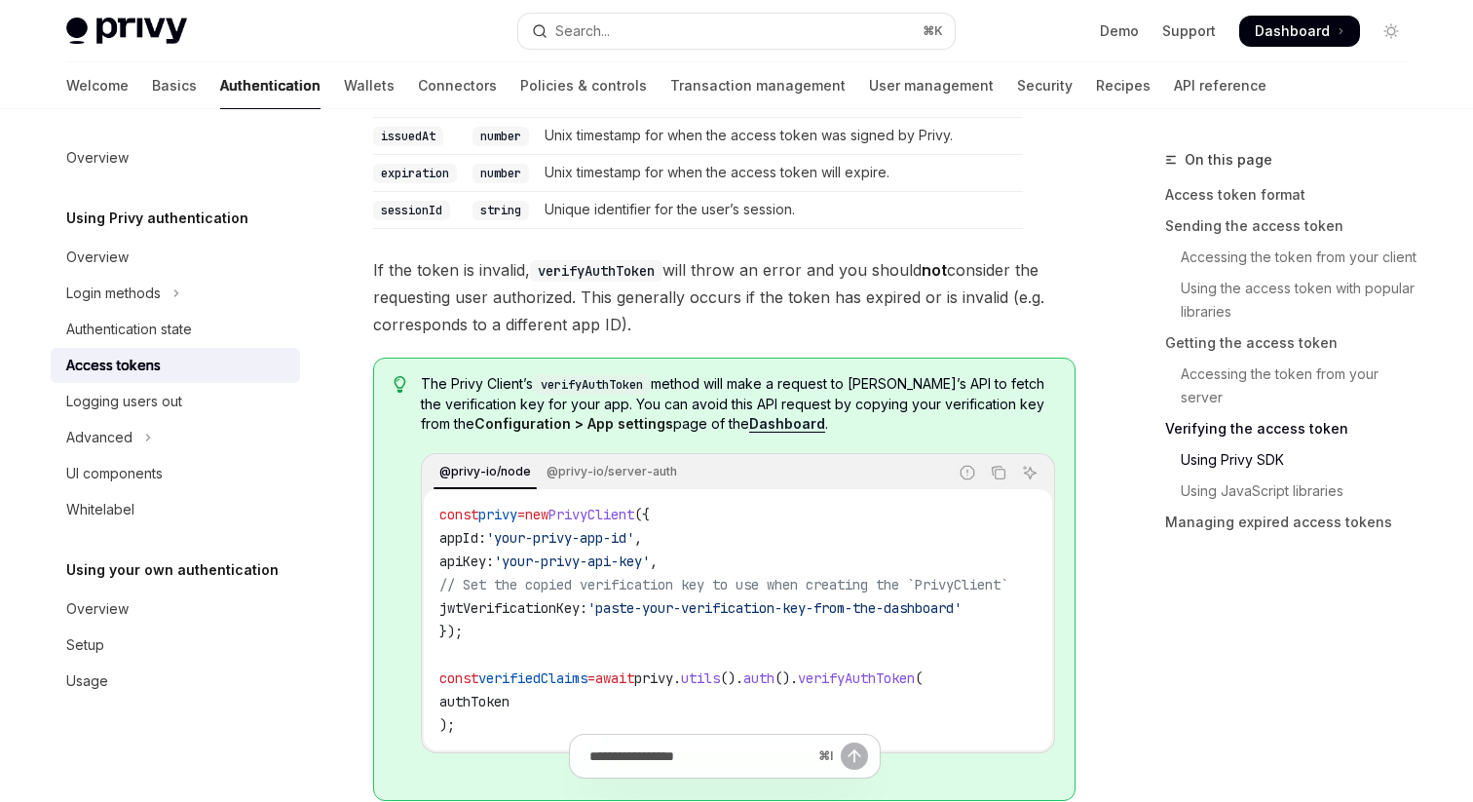
scroll to position [3667, 0]
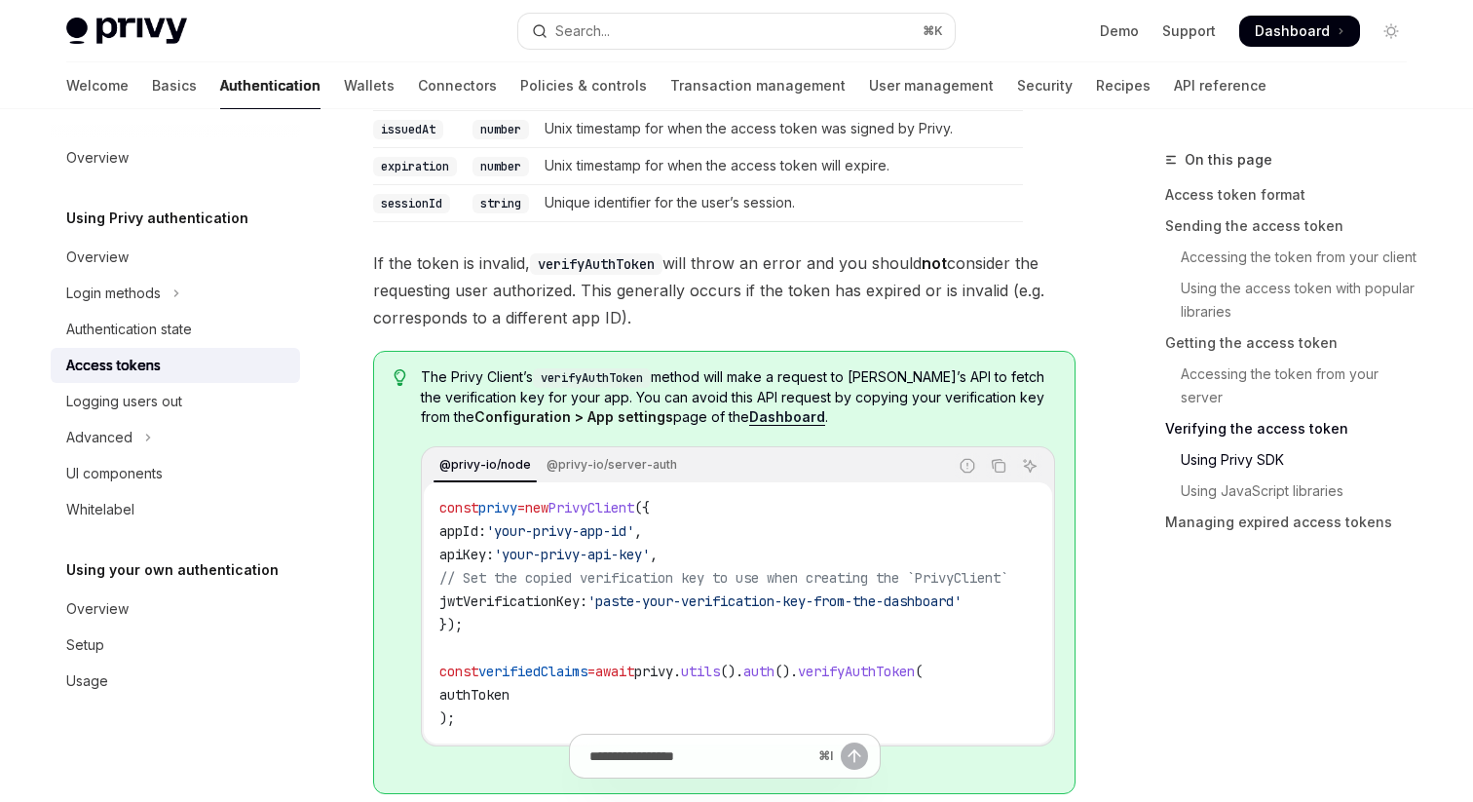
drag, startPoint x: 662, startPoint y: 319, endPoint x: 492, endPoint y: 247, distance: 185.1
click at [492, 247] on div "​ Using Privy SDK Pass the user’s access token as a string to the PrivyClient ’…" at bounding box center [724, 668] width 702 height 2203
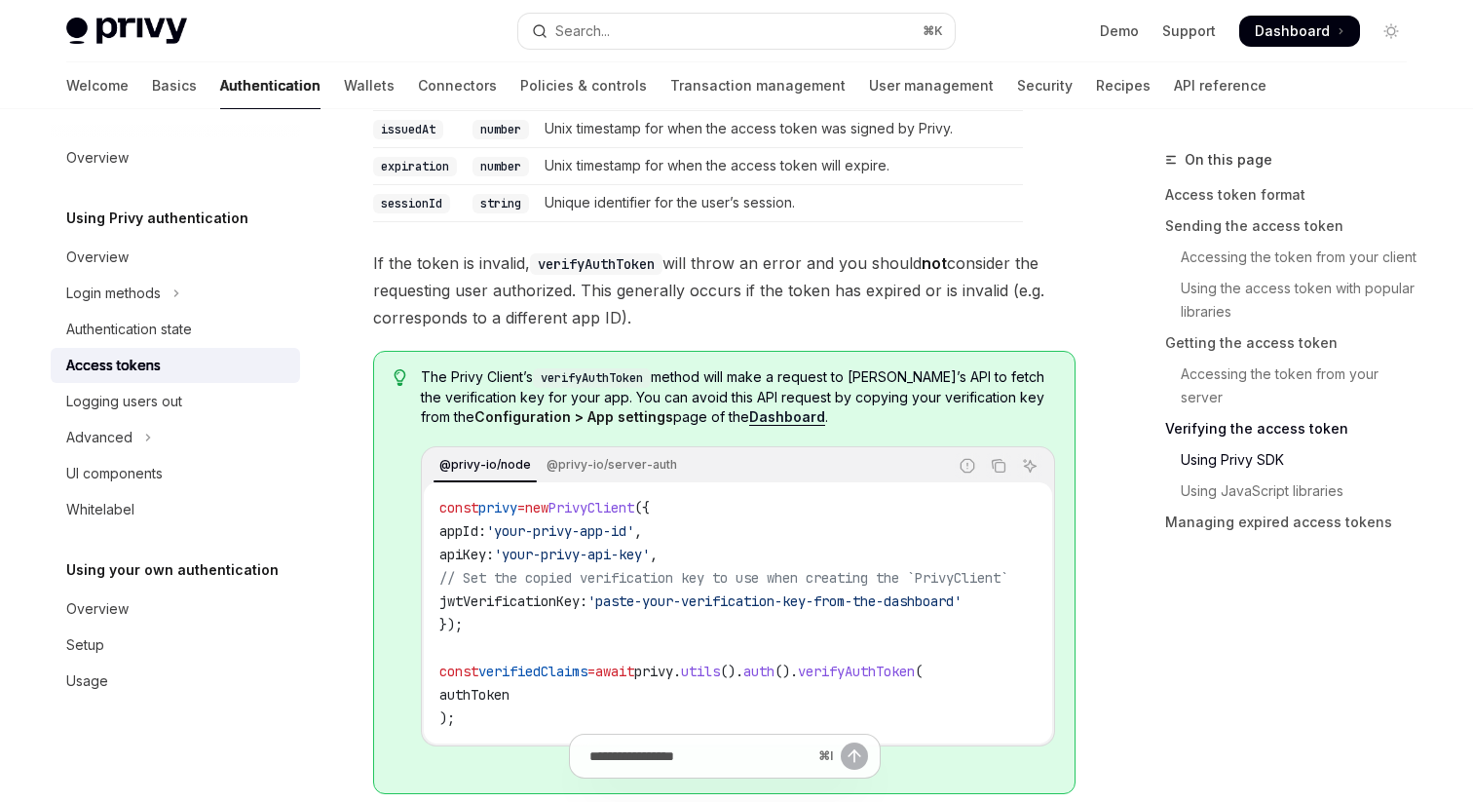
click at [442, 281] on span "If the token is invalid, verifyAuthToken will throw an error and you should not…" at bounding box center [724, 290] width 702 height 82
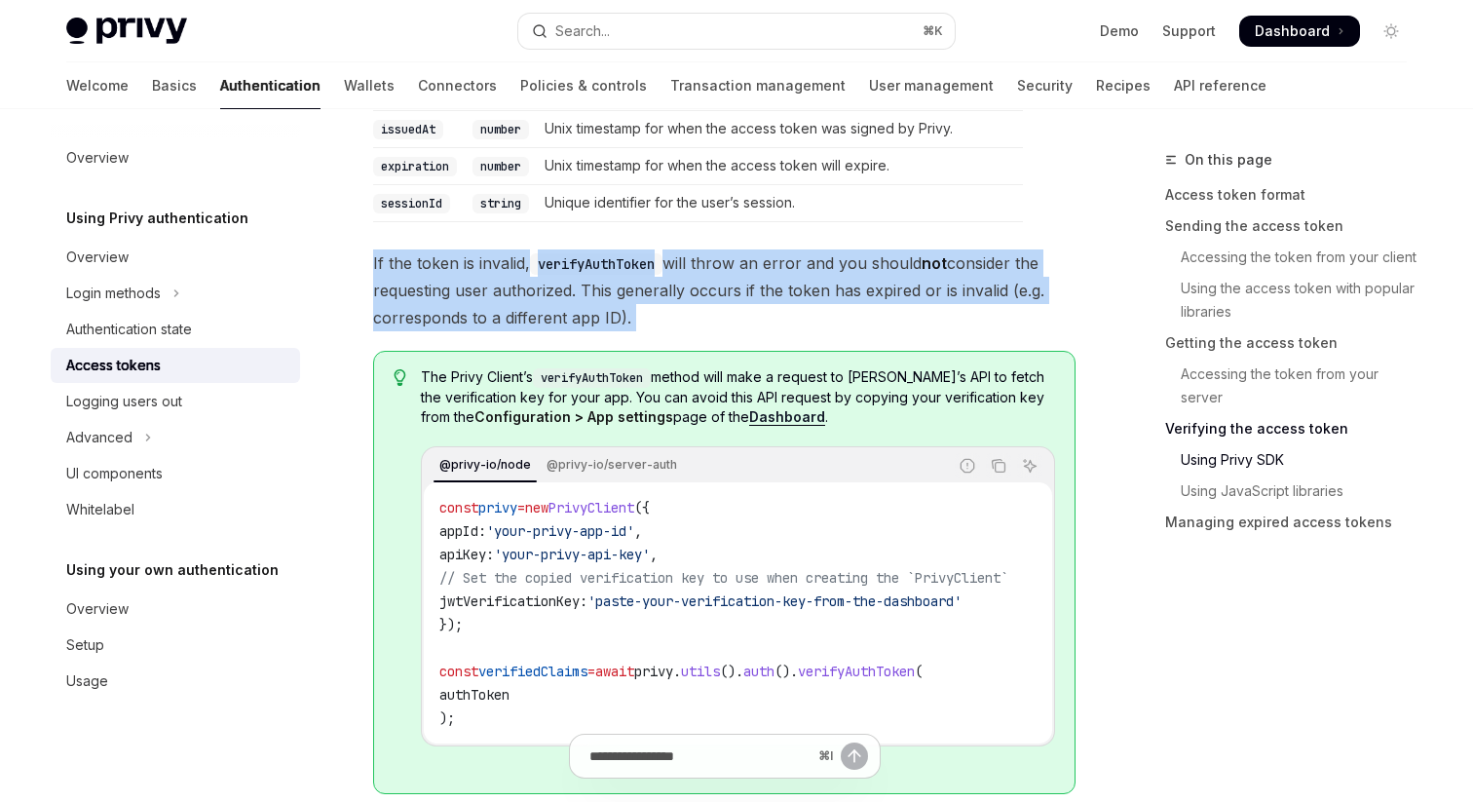
click at [442, 281] on span "If the token is invalid, verifyAuthToken will throw an error and you should not…" at bounding box center [724, 290] width 702 height 82
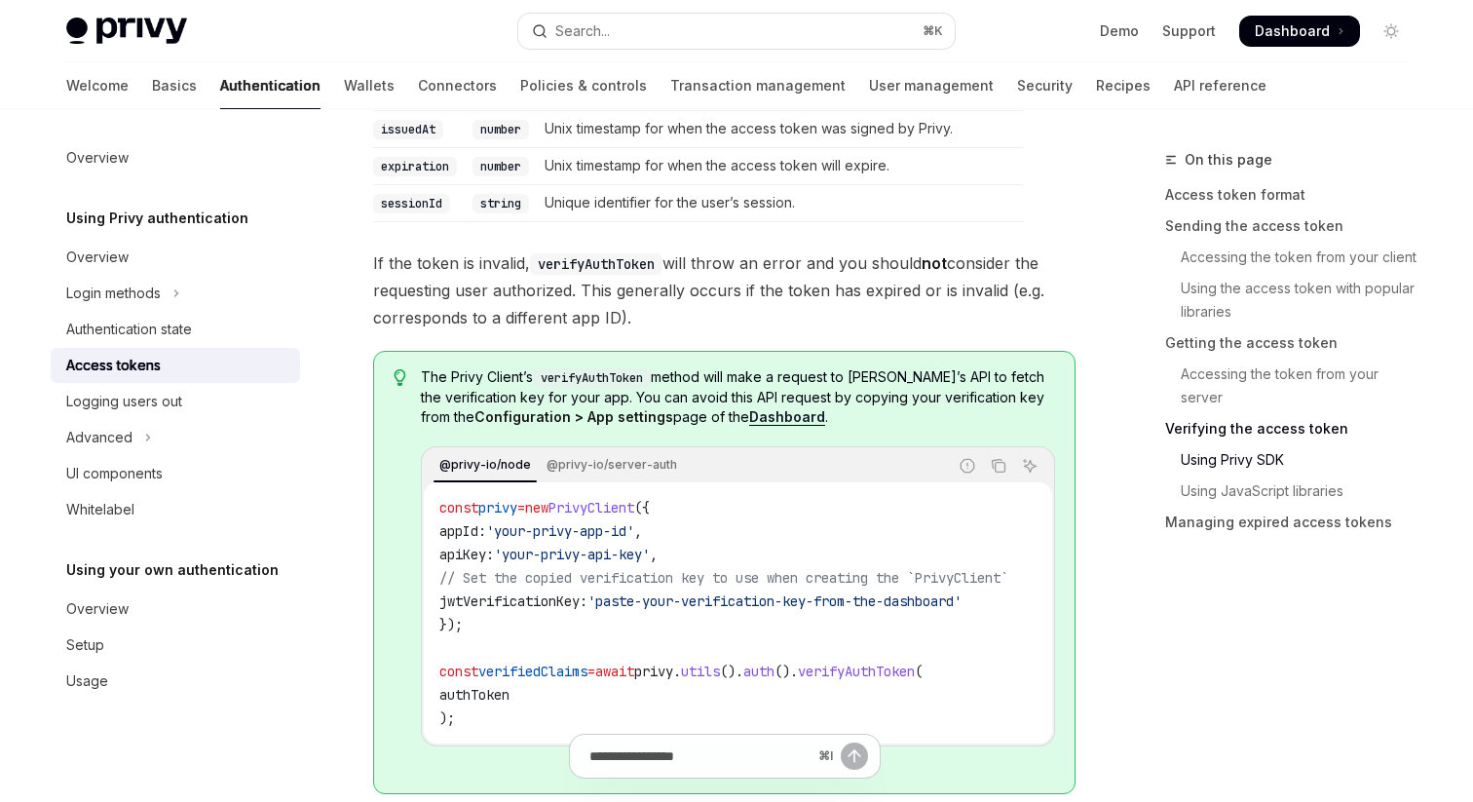
click at [473, 321] on span "If the token is invalid, verifyAuthToken will throw an error and you should not…" at bounding box center [724, 290] width 702 height 82
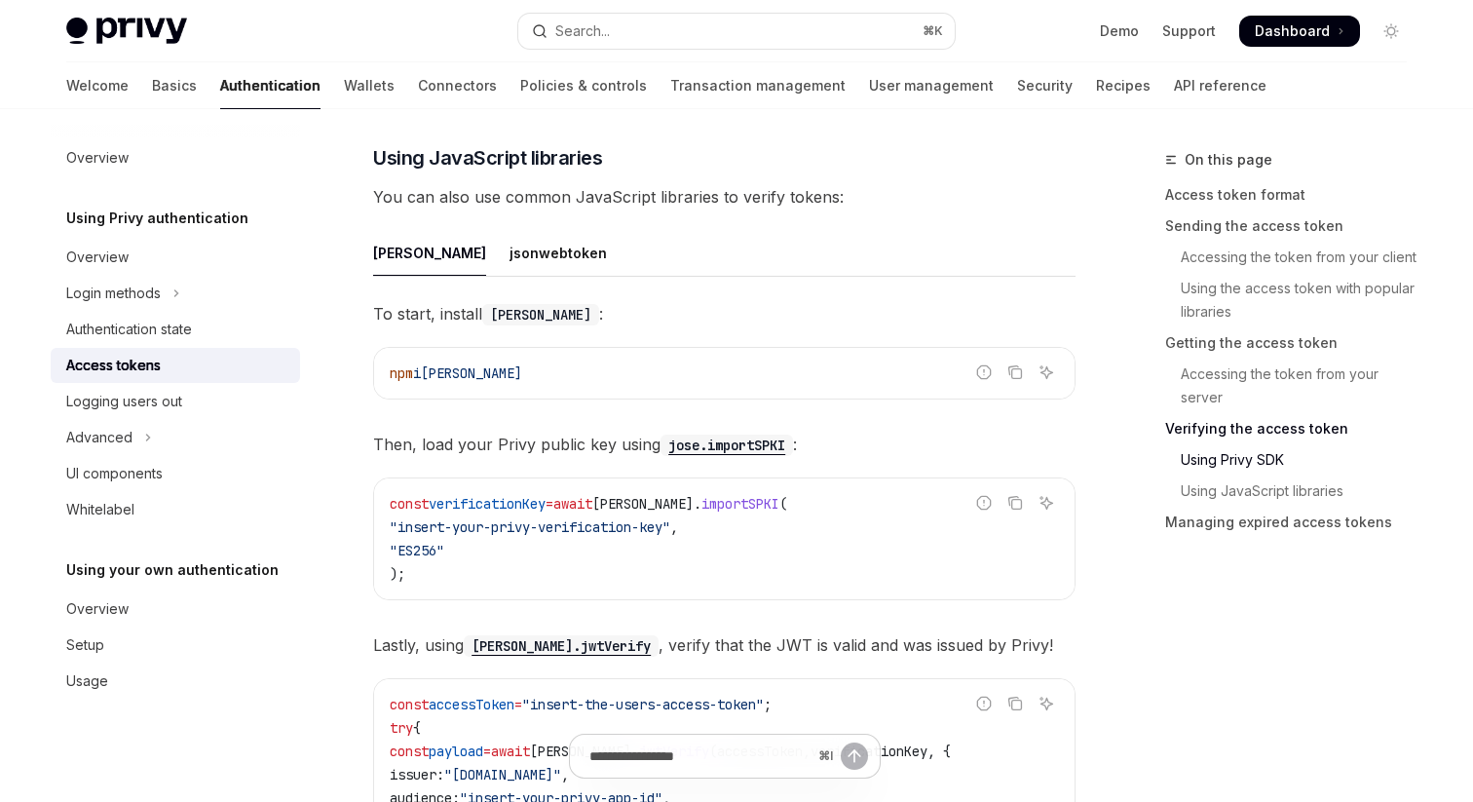
scroll to position [4377, 0]
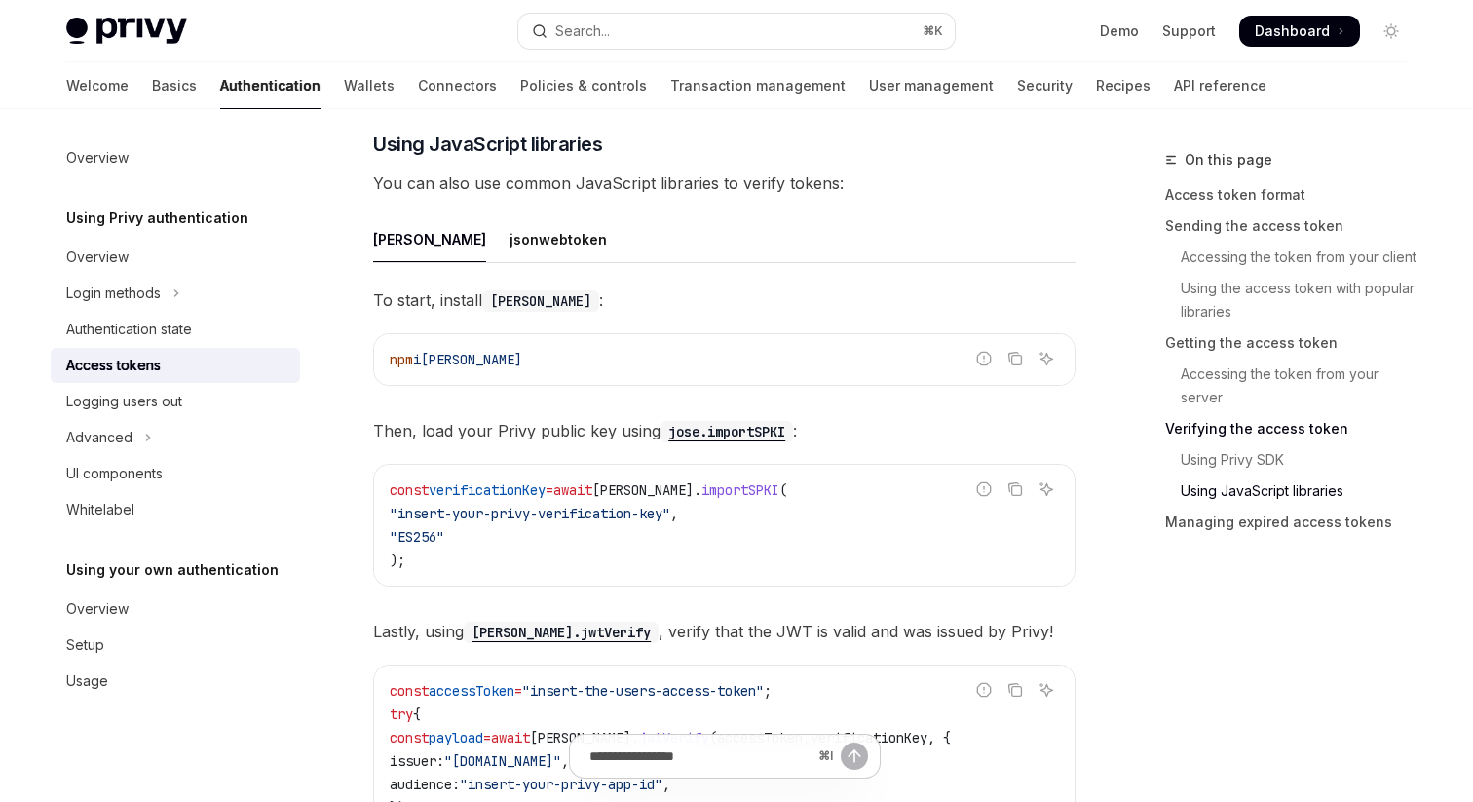
click at [497, 438] on span "Then, load your Privy public key using [PERSON_NAME].importSPKI :" at bounding box center [724, 430] width 702 height 27
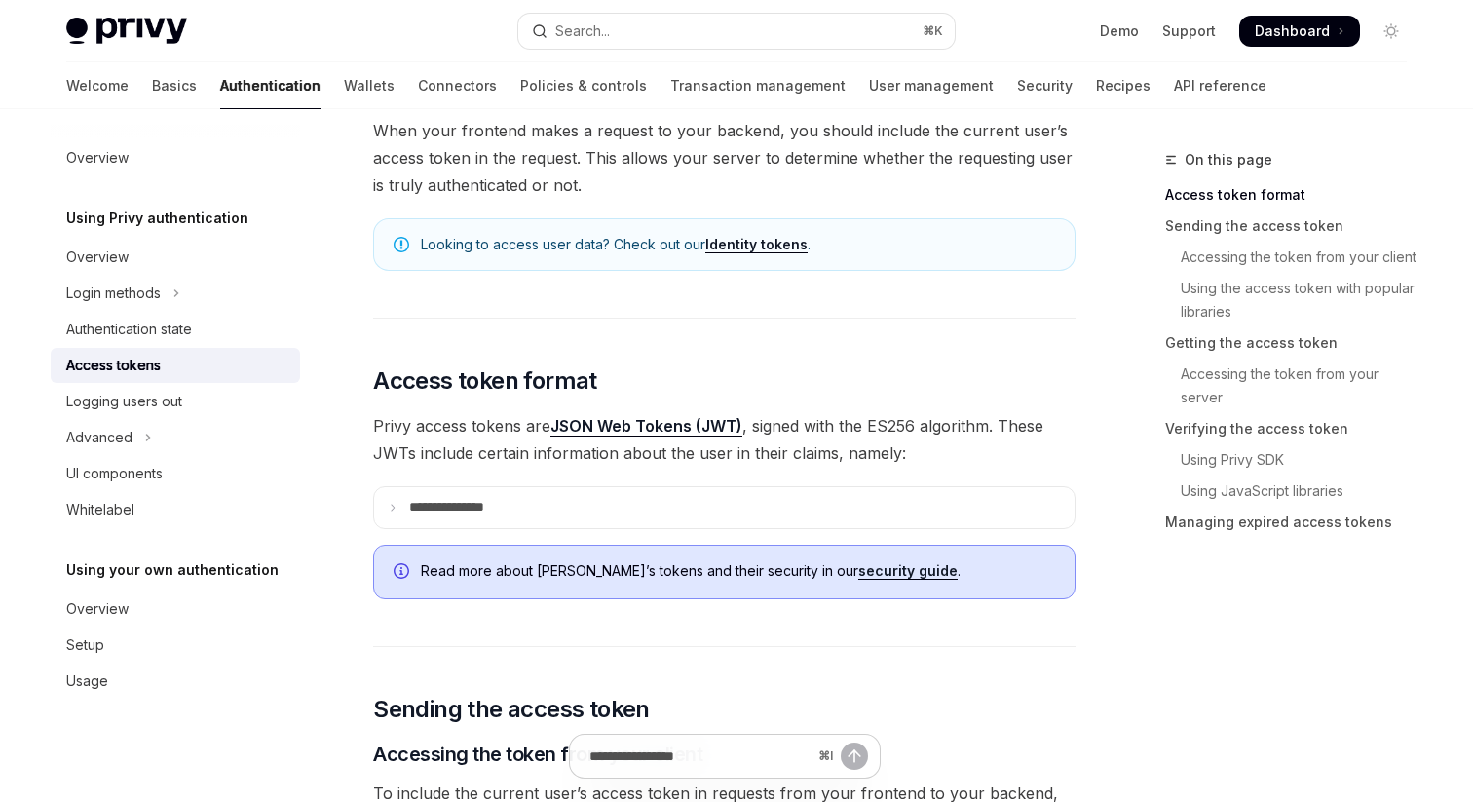
scroll to position [0, 0]
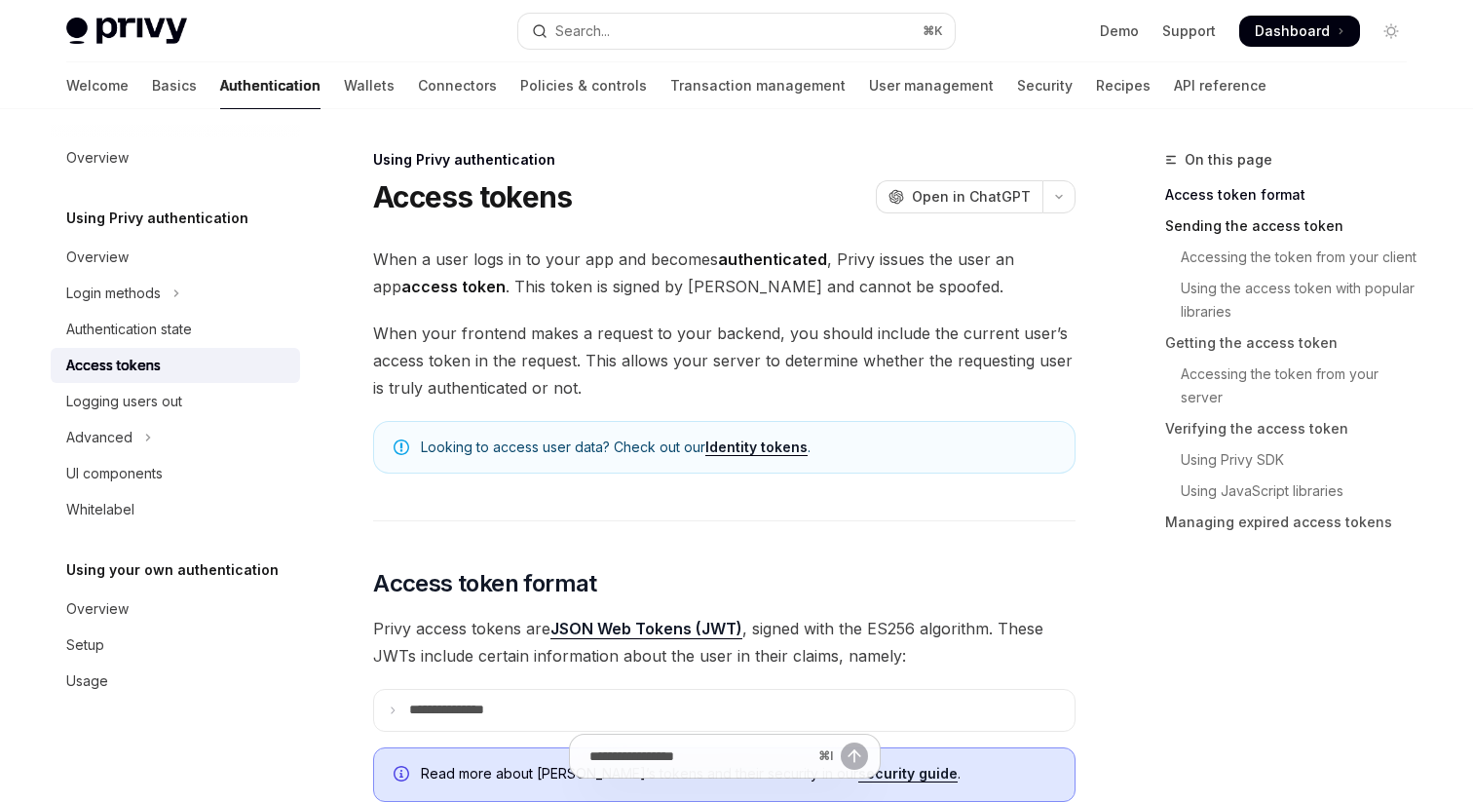
click at [1241, 230] on link "Sending the access token" at bounding box center [1293, 225] width 257 height 31
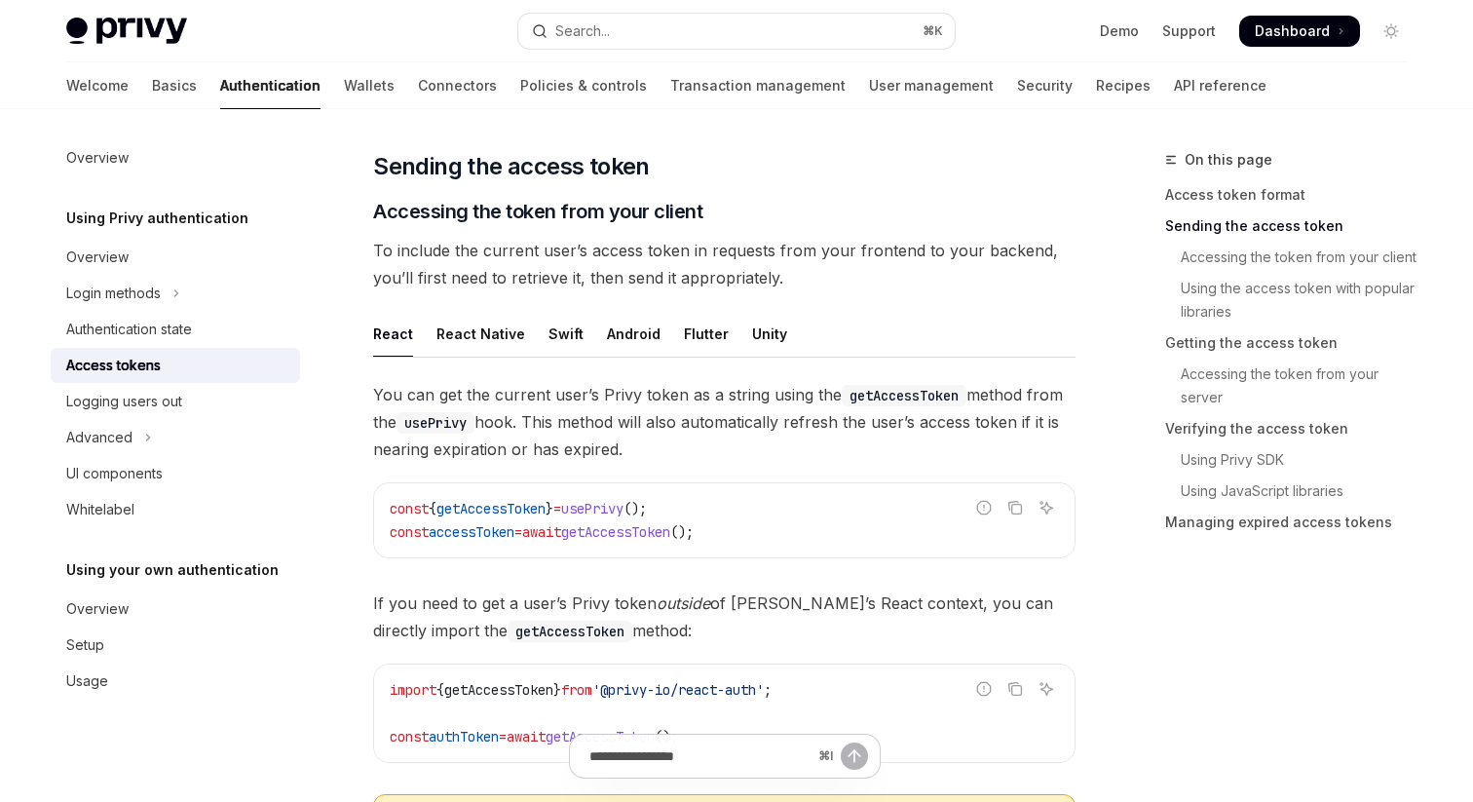
scroll to position [747, 0]
drag, startPoint x: 736, startPoint y: 449, endPoint x: 638, endPoint y: 364, distance: 129.8
click at [638, 362] on div "React React Native Swift Android Flutter Unity You can get the current user’s P…" at bounding box center [724, 595] width 702 height 573
click at [638, 364] on div "React React Native Swift Android Flutter Unity You can get the current user’s P…" at bounding box center [724, 595] width 702 height 573
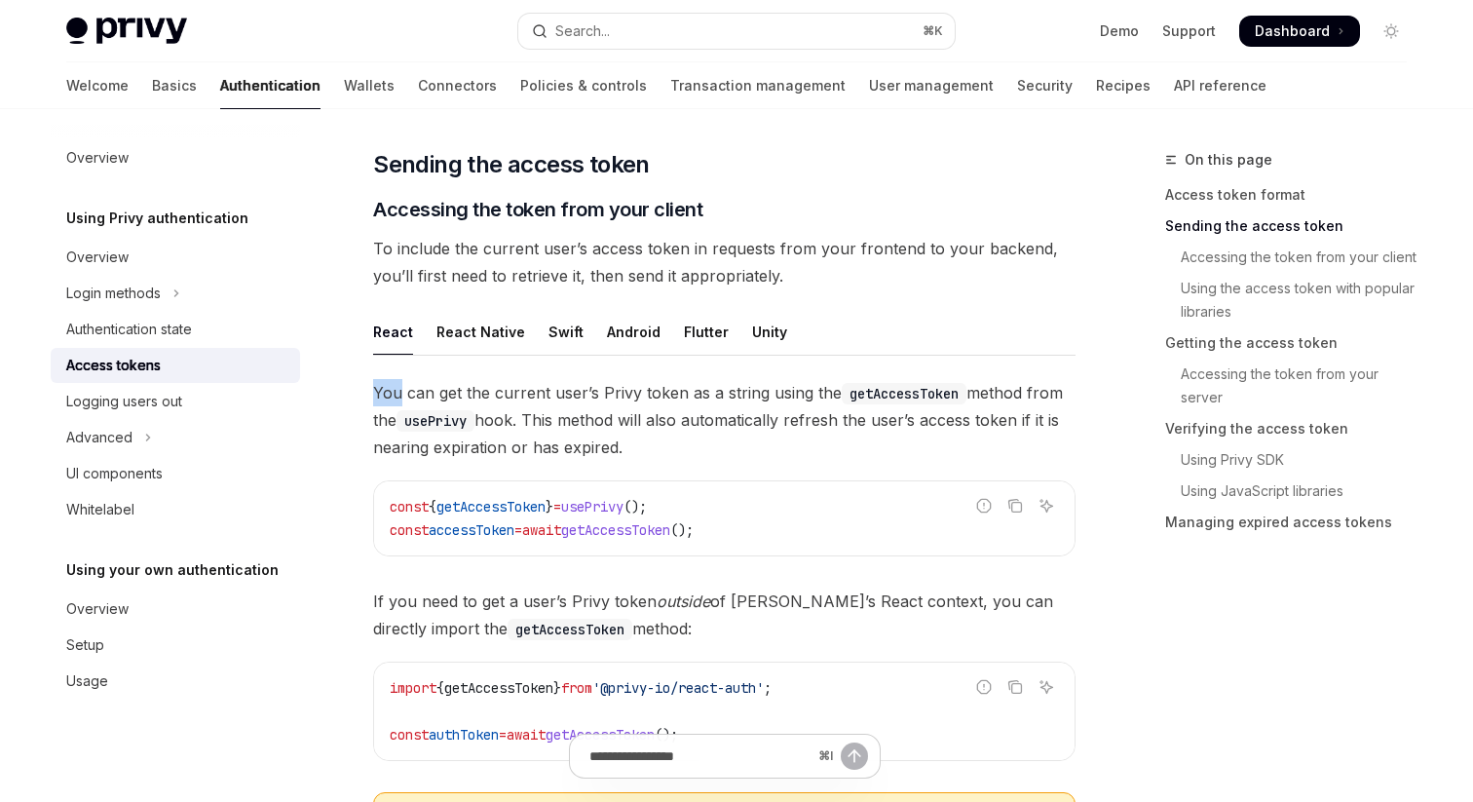
click at [638, 364] on div "React React Native Swift Android Flutter Unity You can get the current user’s P…" at bounding box center [724, 595] width 702 height 573
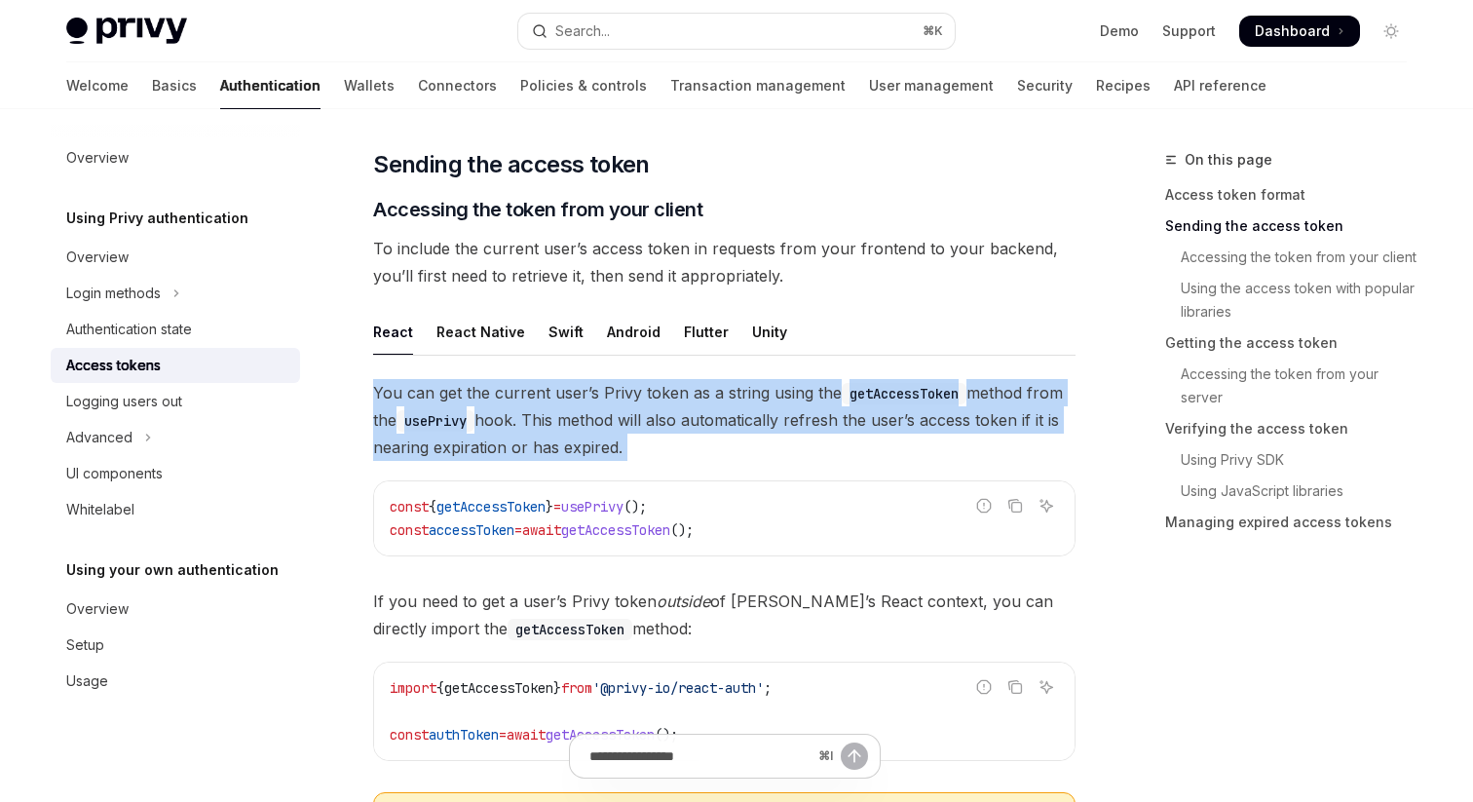
click at [588, 394] on span "You can get the current user’s Privy token as a string using the getAccessToken…" at bounding box center [724, 420] width 702 height 82
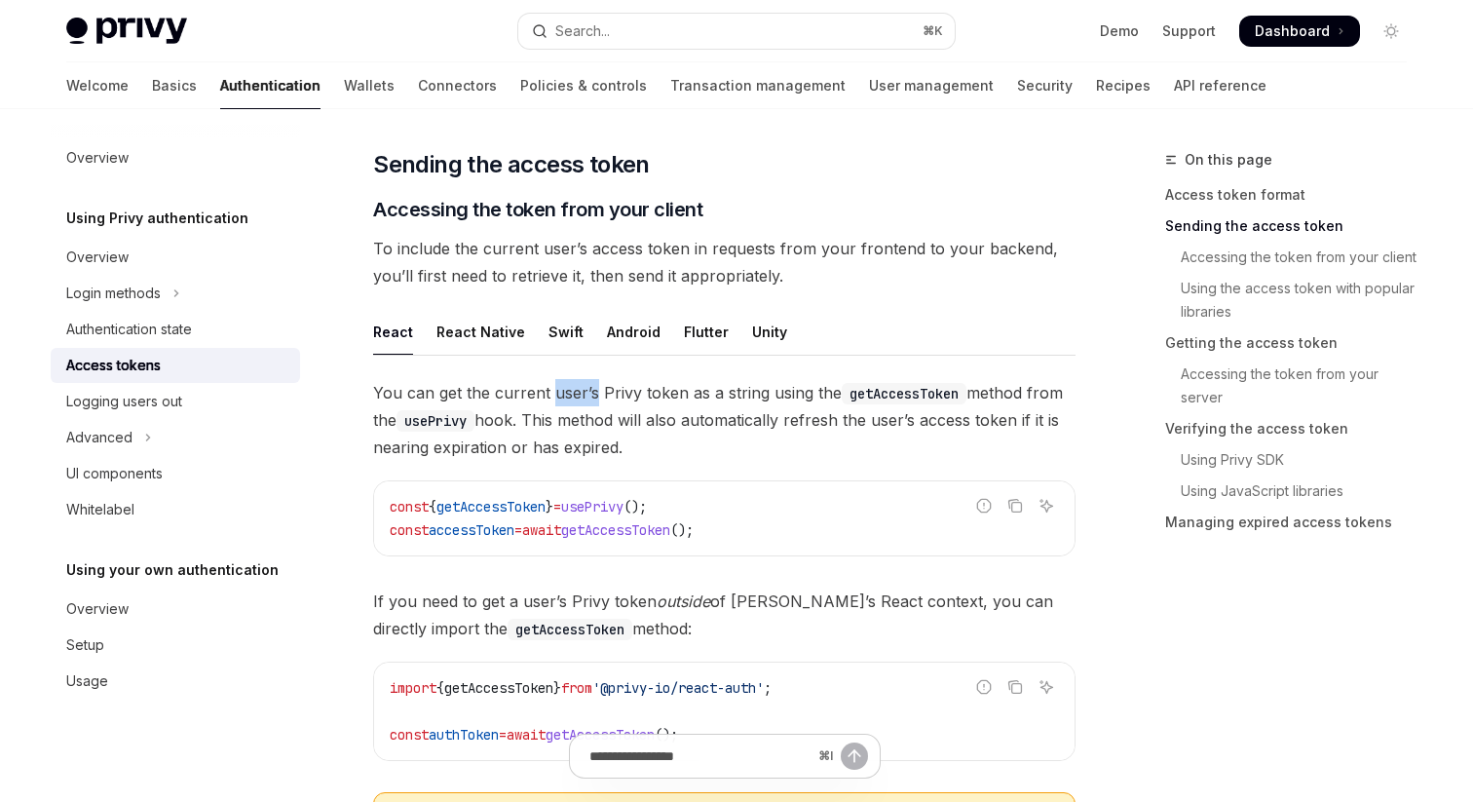
click at [588, 394] on span "You can get the current user’s Privy token as a string using the getAccessToken…" at bounding box center [724, 420] width 702 height 82
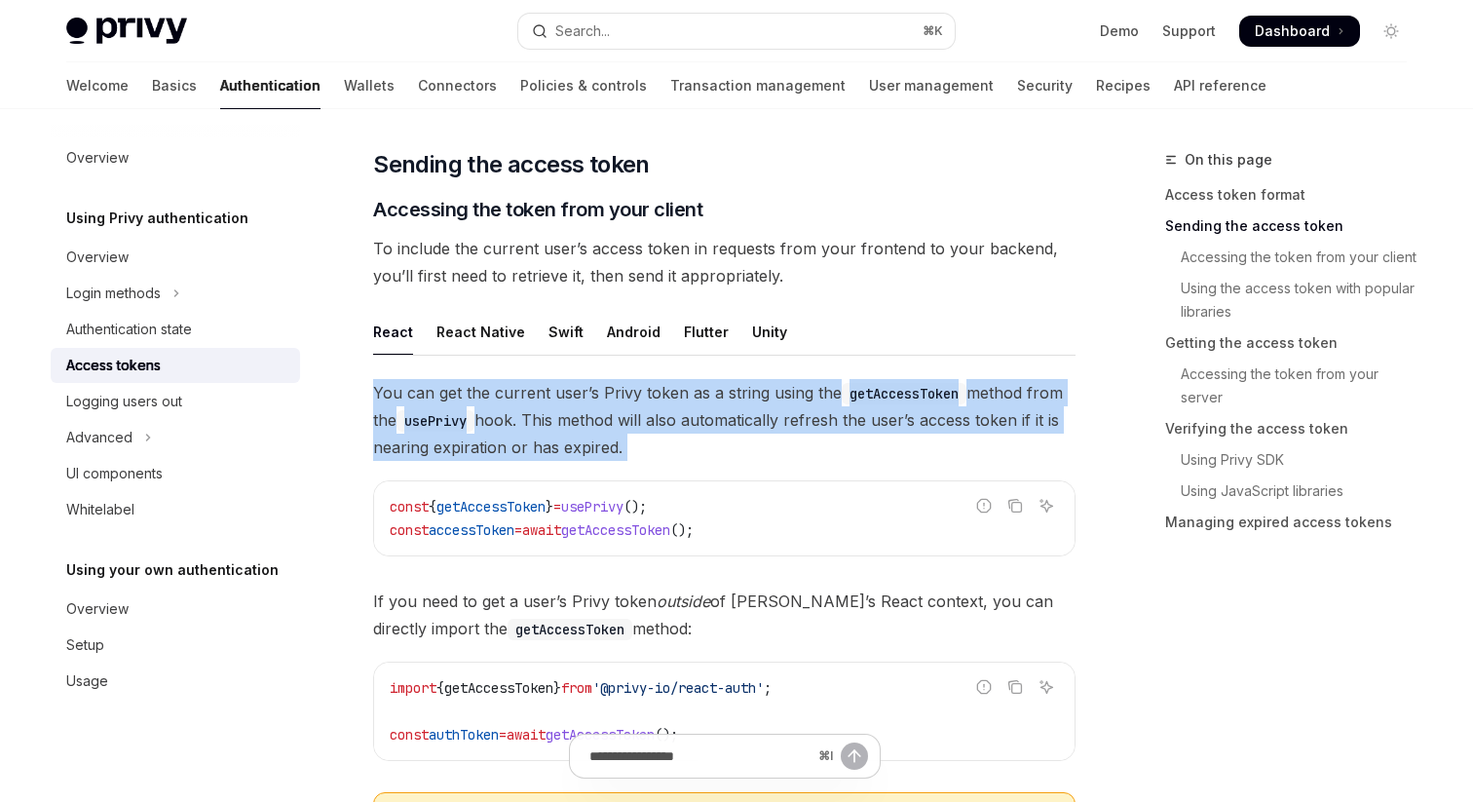
click at [588, 394] on span "You can get the current user’s Privy token as a string using the getAccessToken…" at bounding box center [724, 420] width 702 height 82
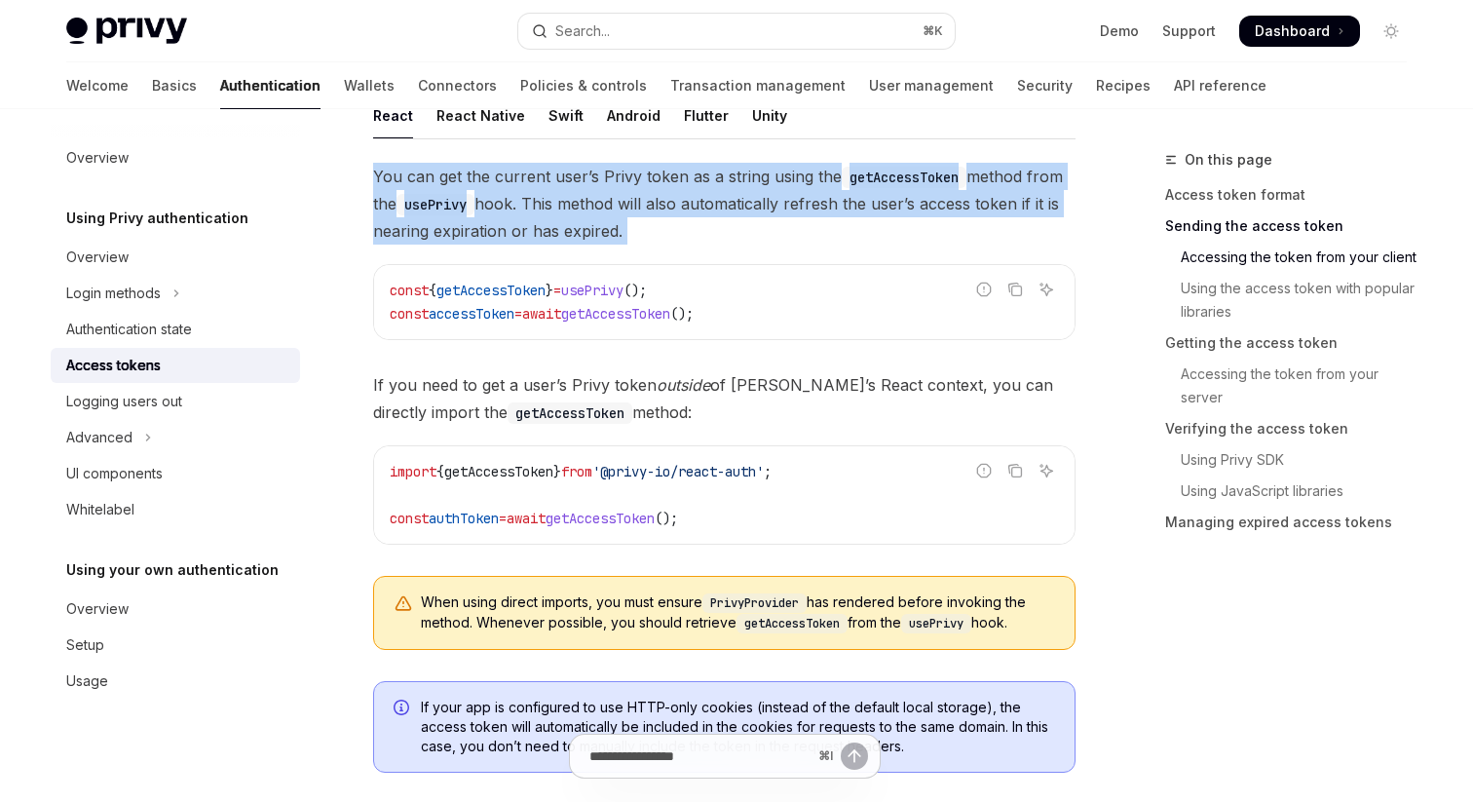
scroll to position [982, 0]
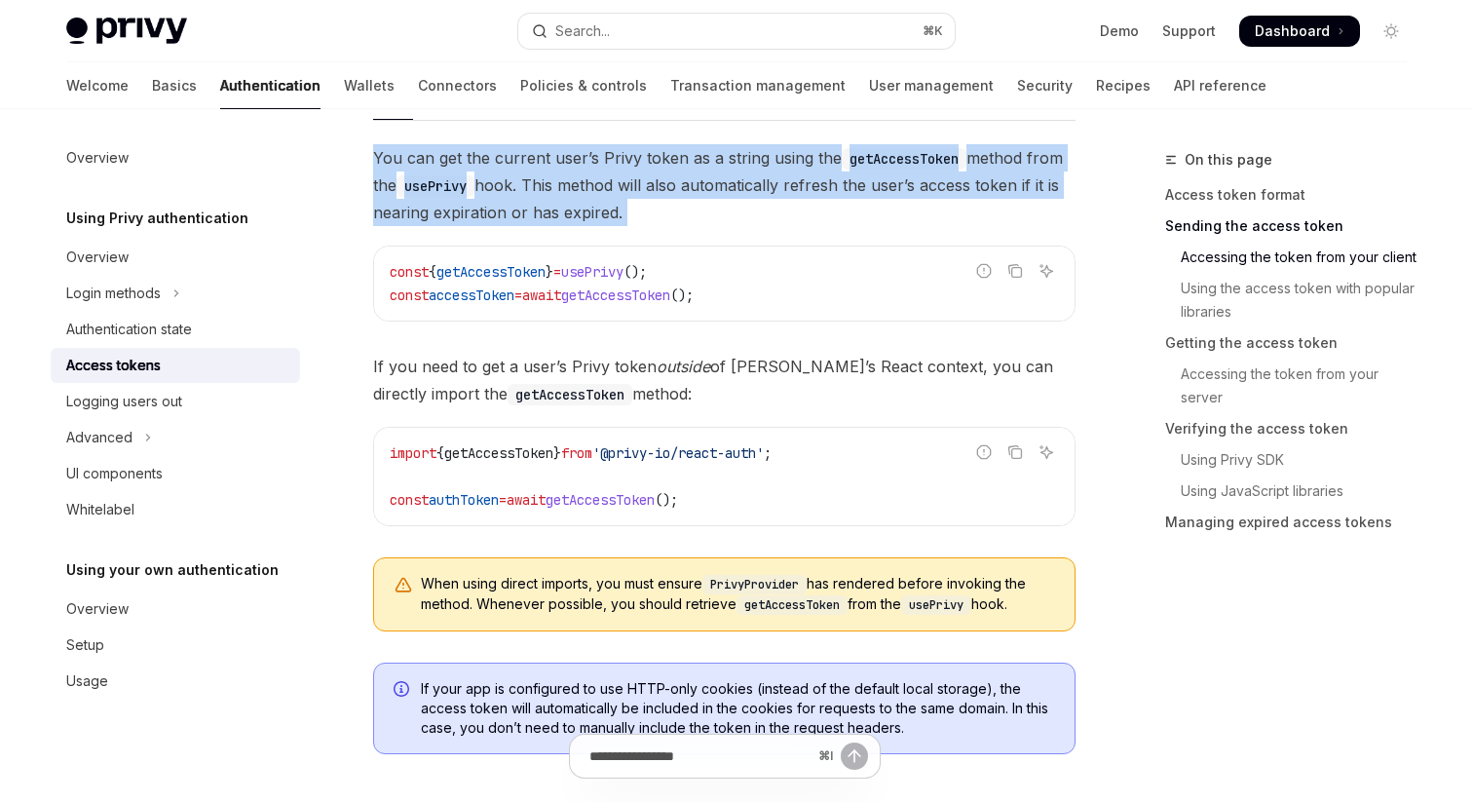
click at [522, 694] on span "If your app is configured to use HTTP-only cookies (instead of the default loca…" at bounding box center [738, 708] width 634 height 58
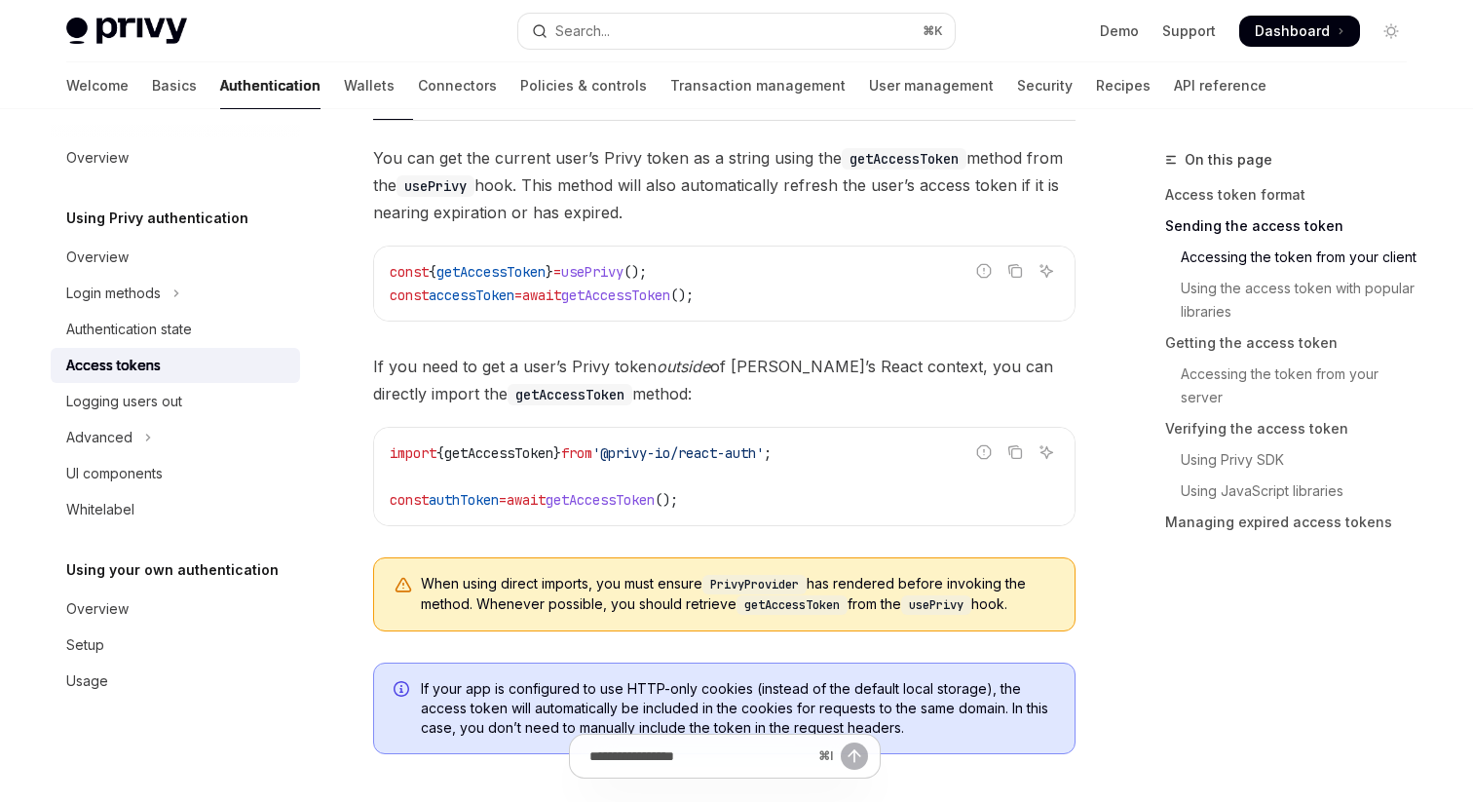
click at [522, 694] on span "If your app is configured to use HTTP-only cookies (instead of the default loca…" at bounding box center [738, 708] width 634 height 58
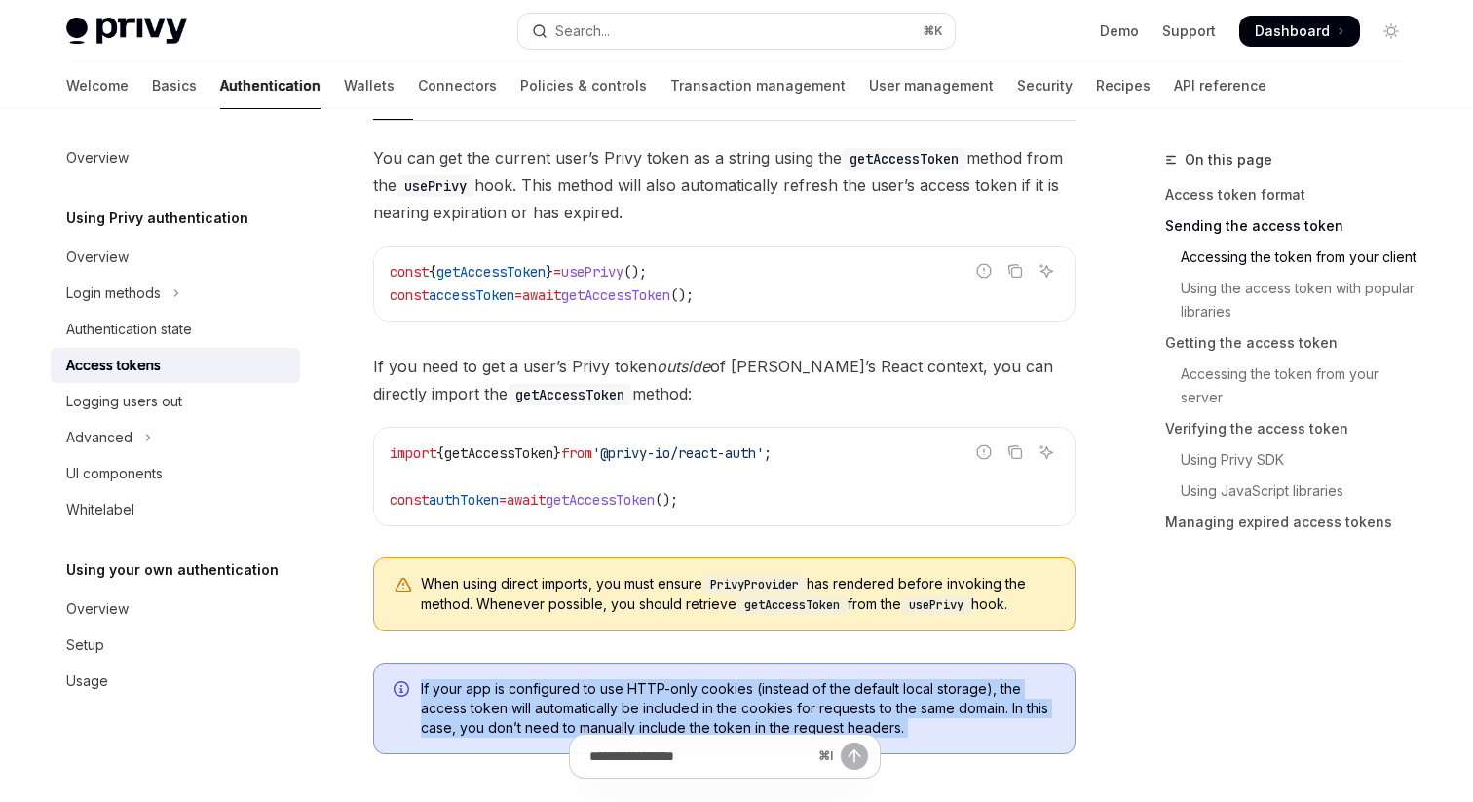
click at [513, 705] on span "If your app is configured to use HTTP-only cookies (instead of the default loca…" at bounding box center [738, 708] width 634 height 58
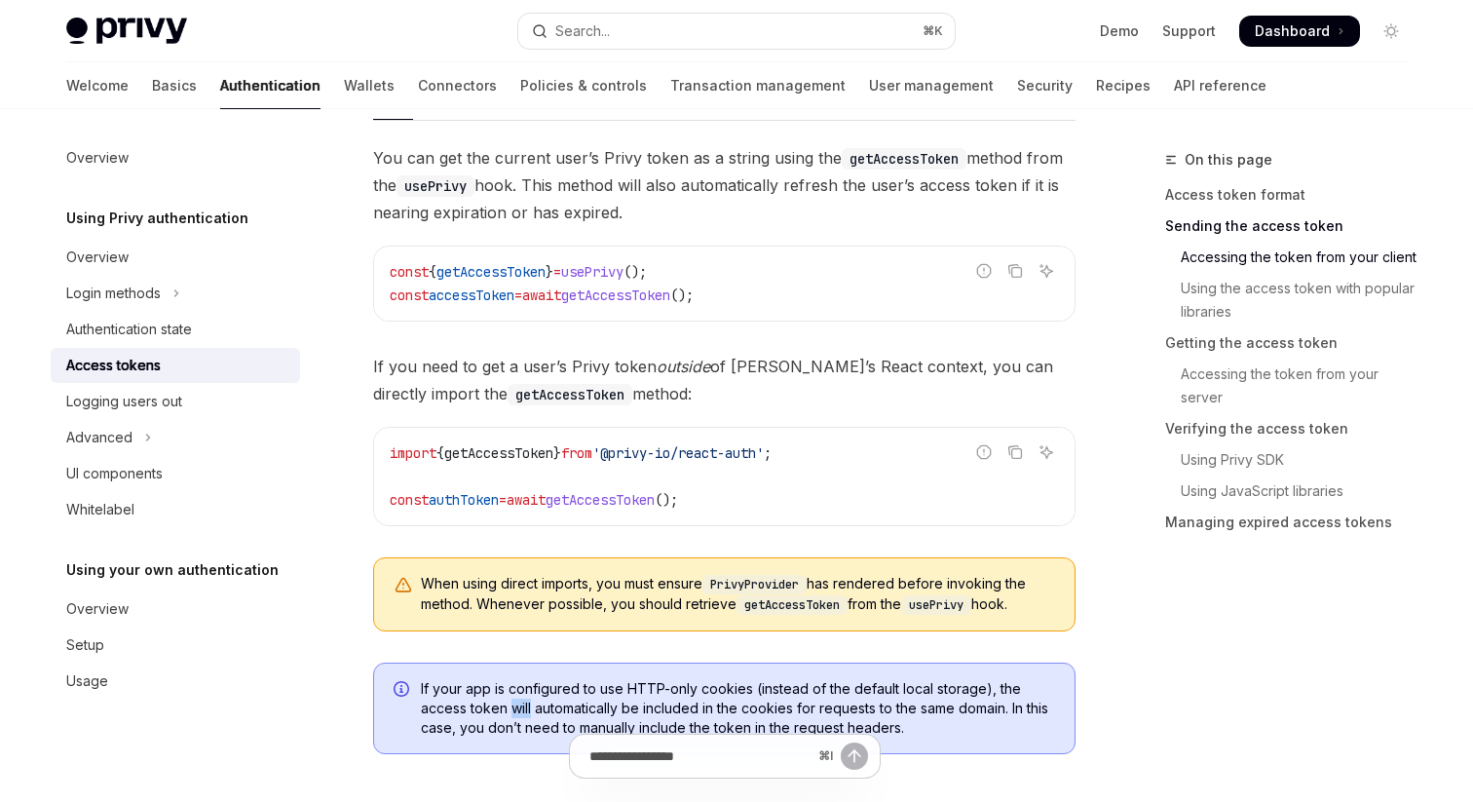
click at [513, 705] on span "If your app is configured to use HTTP-only cookies (instead of the default loca…" at bounding box center [738, 708] width 634 height 58
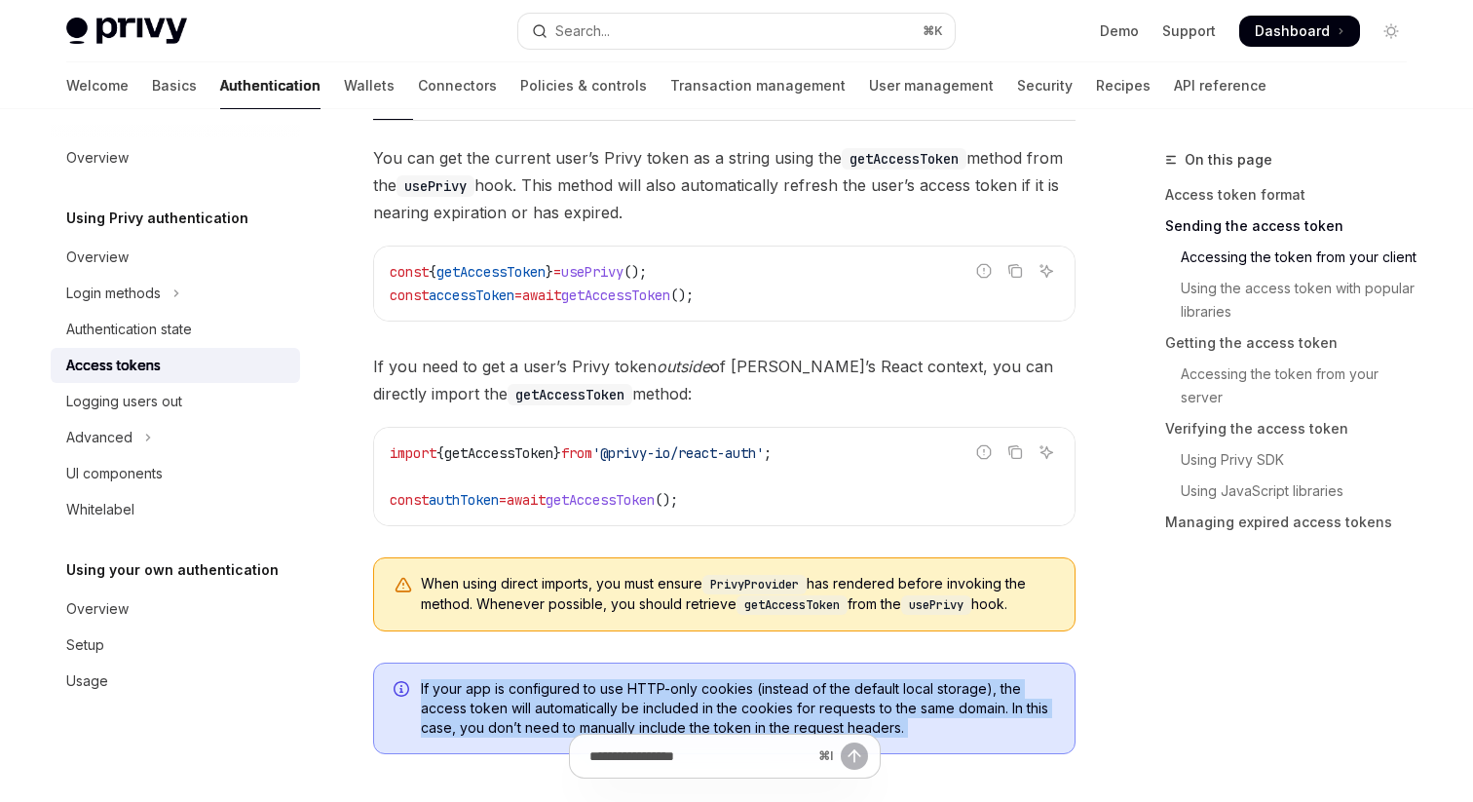
click at [513, 705] on span "If your app is configured to use HTTP-only cookies (instead of the default loca…" at bounding box center [738, 708] width 634 height 58
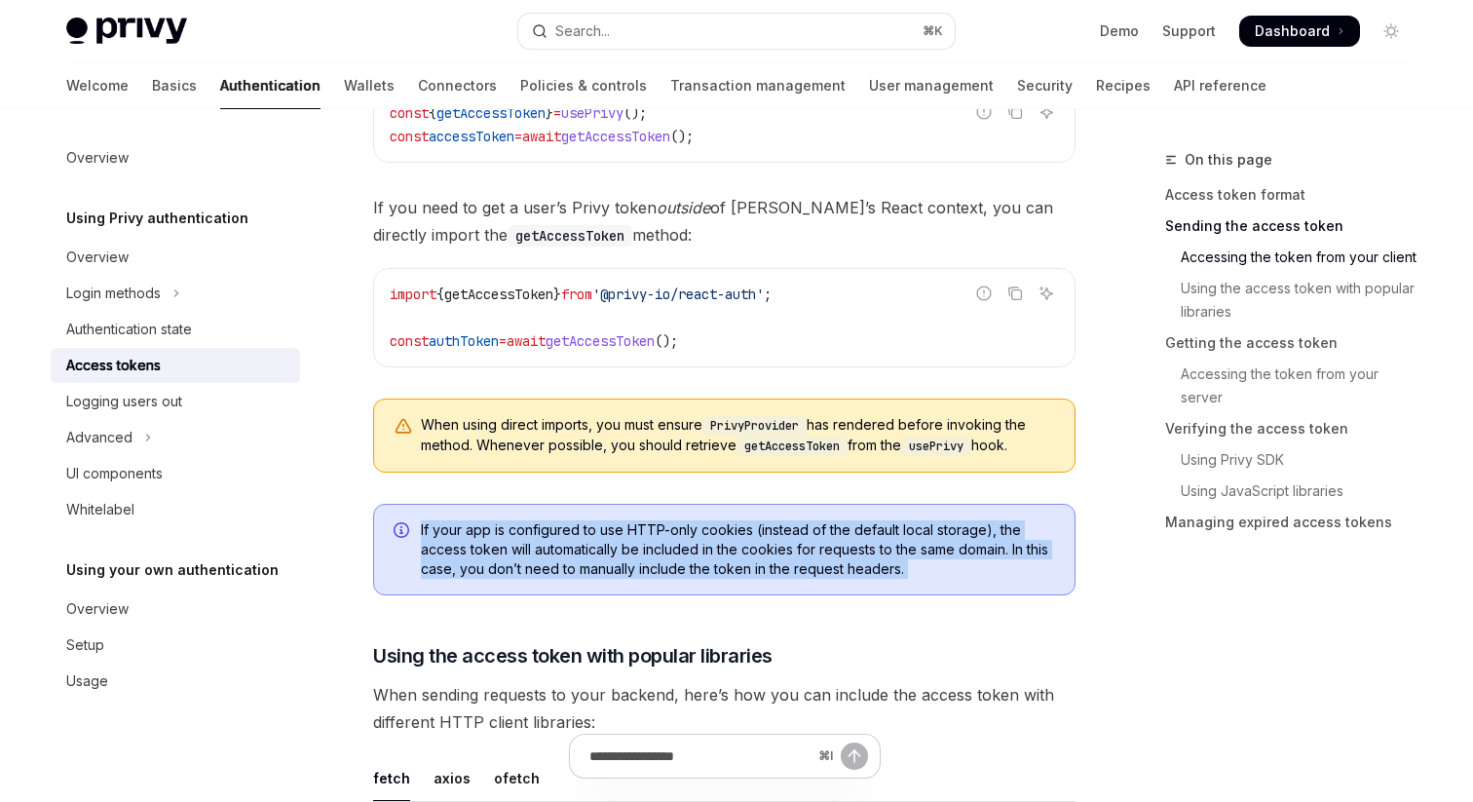
scroll to position [1151, 0]
